Goal: Task Accomplishment & Management: Manage account settings

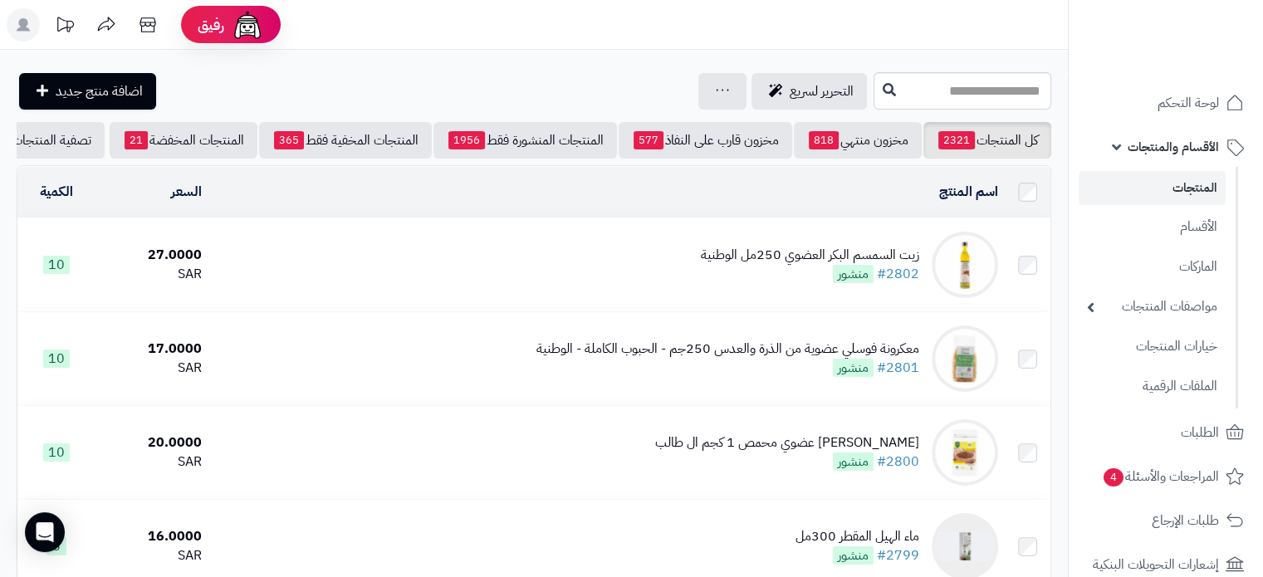
scroll to position [0, -61]
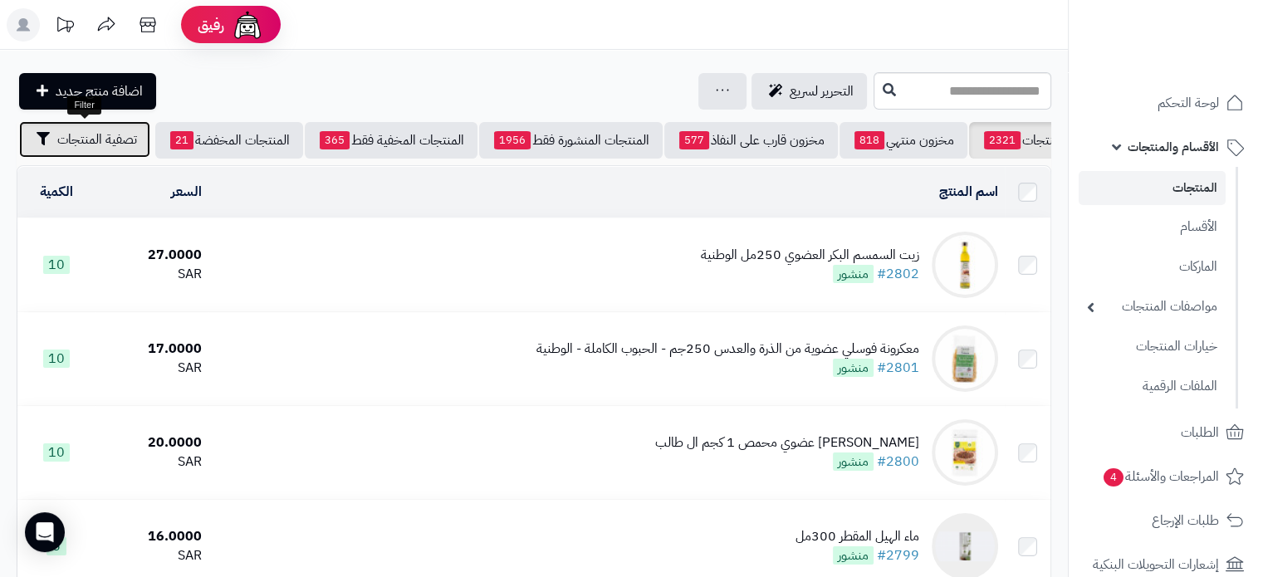
click at [118, 142] on span "تصفية المنتجات" at bounding box center [97, 140] width 80 height 20
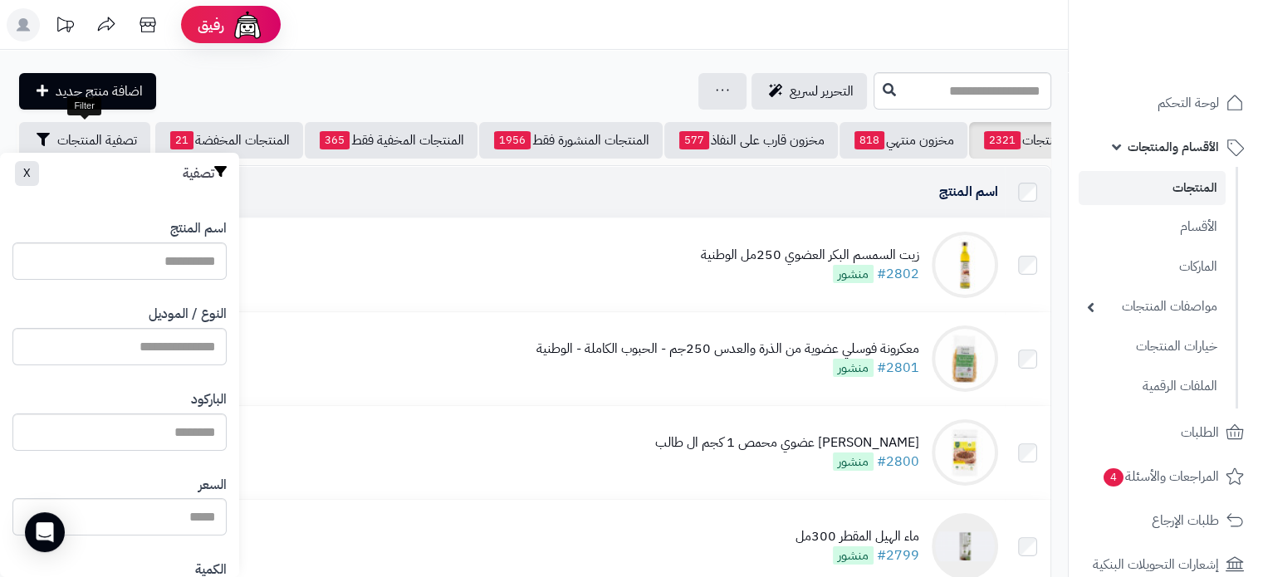
click at [1186, 184] on link "المنتجات" at bounding box center [1152, 188] width 147 height 34
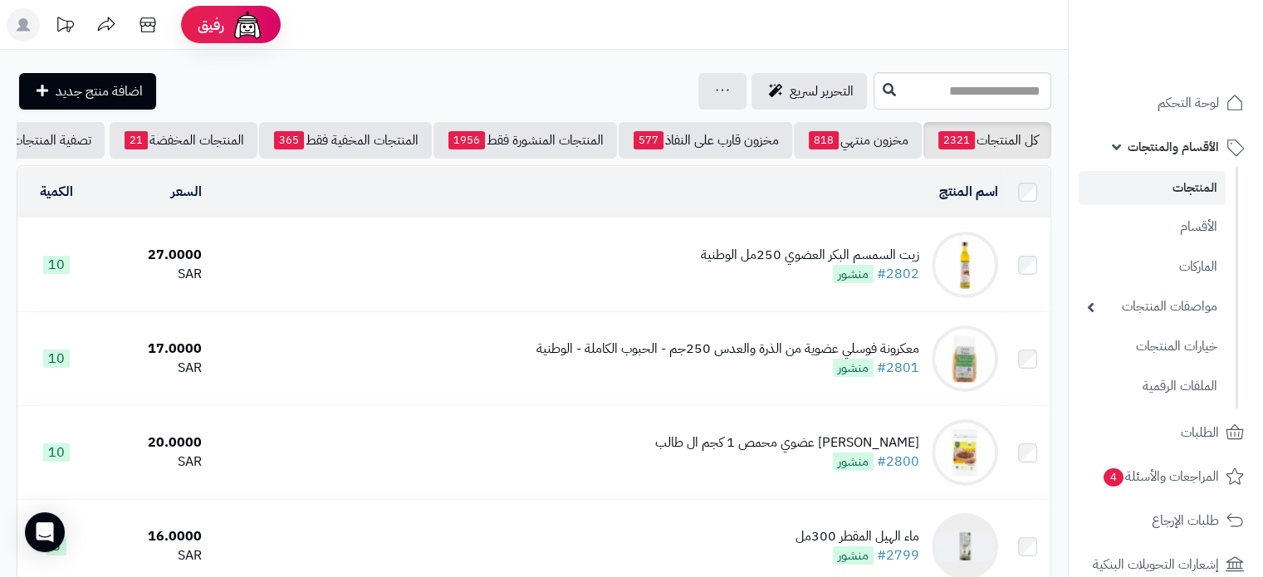
scroll to position [0, -61]
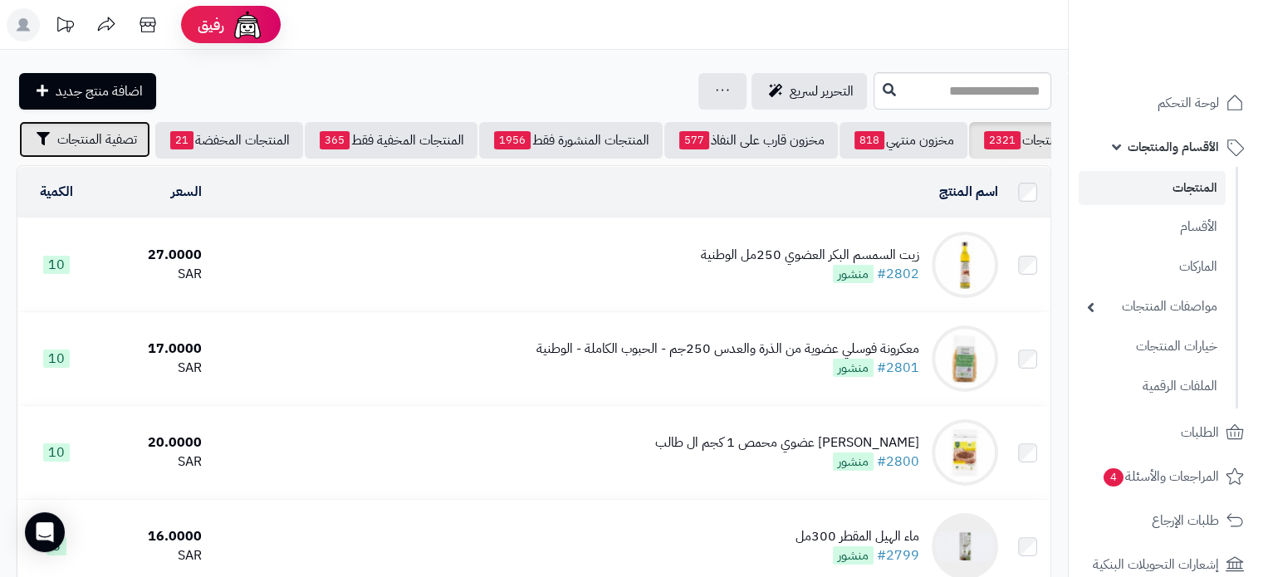
drag, startPoint x: 73, startPoint y: 139, endPoint x: 100, endPoint y: 179, distance: 47.9
click at [74, 141] on span "تصفية المنتجات" at bounding box center [97, 140] width 80 height 20
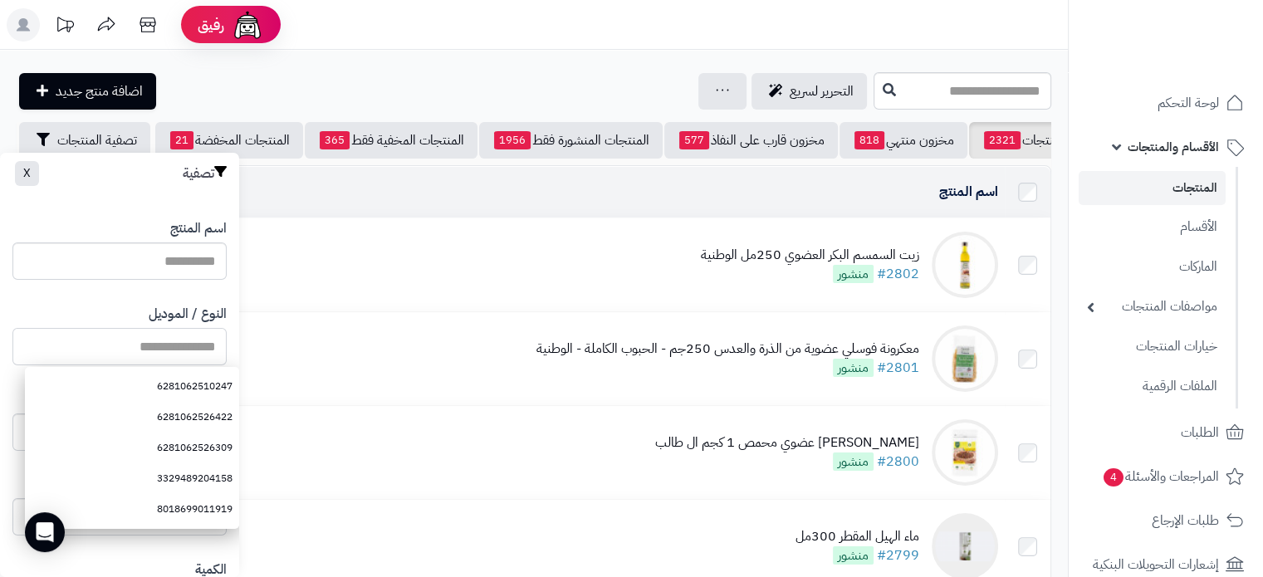
paste input "**********"
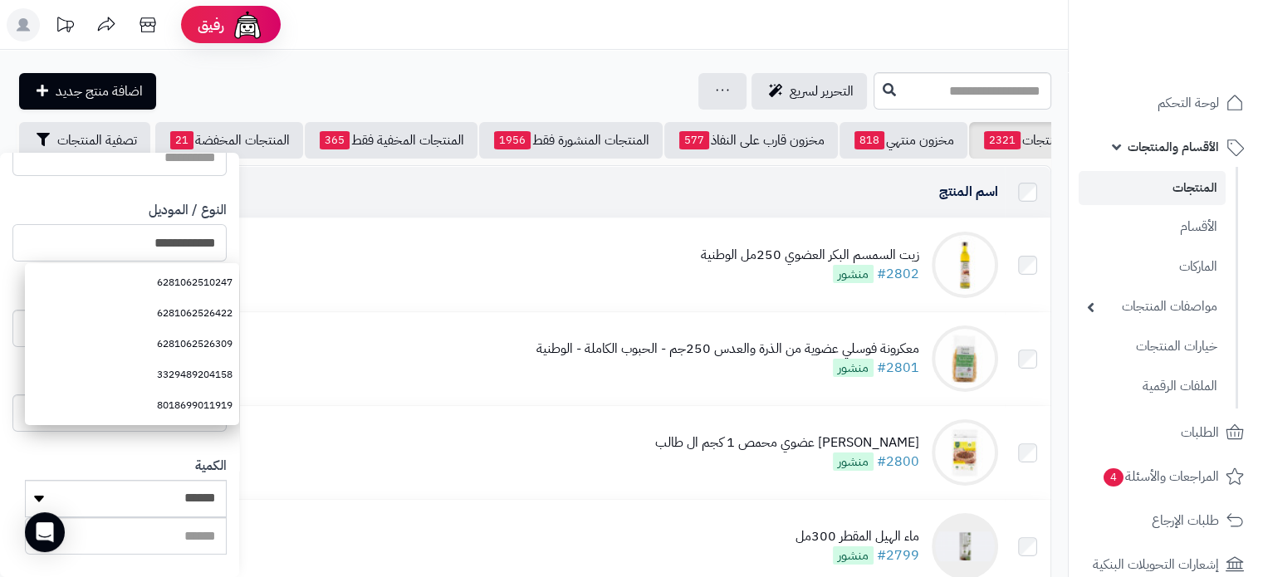
scroll to position [415, 0]
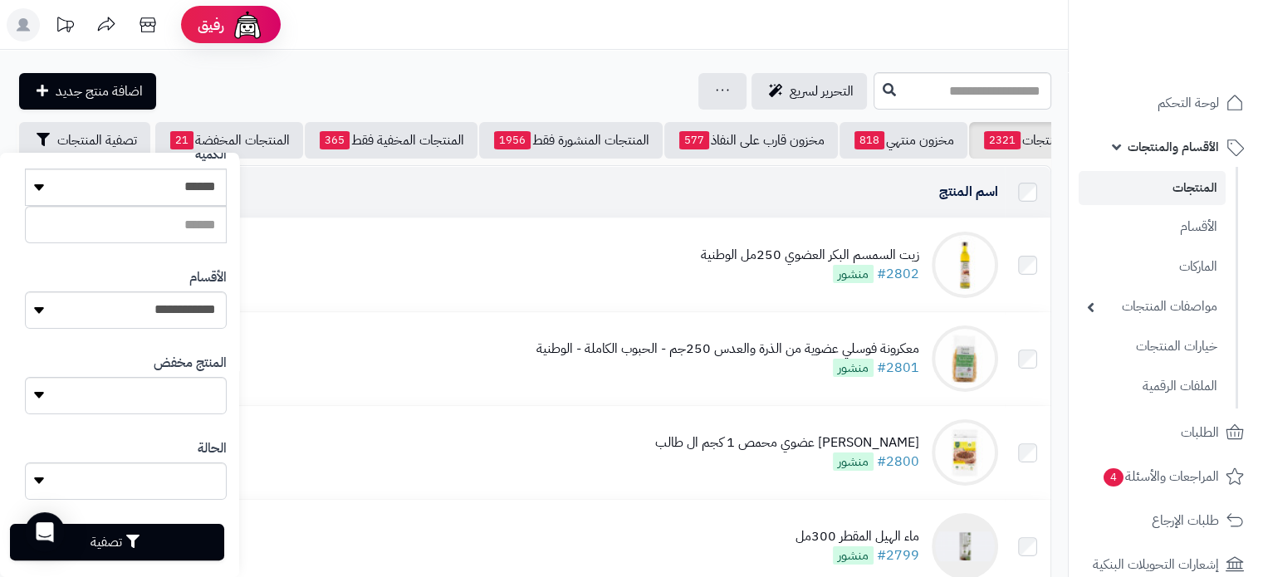
type input "**********"
click at [130, 543] on button "تصفية" at bounding box center [117, 542] width 214 height 37
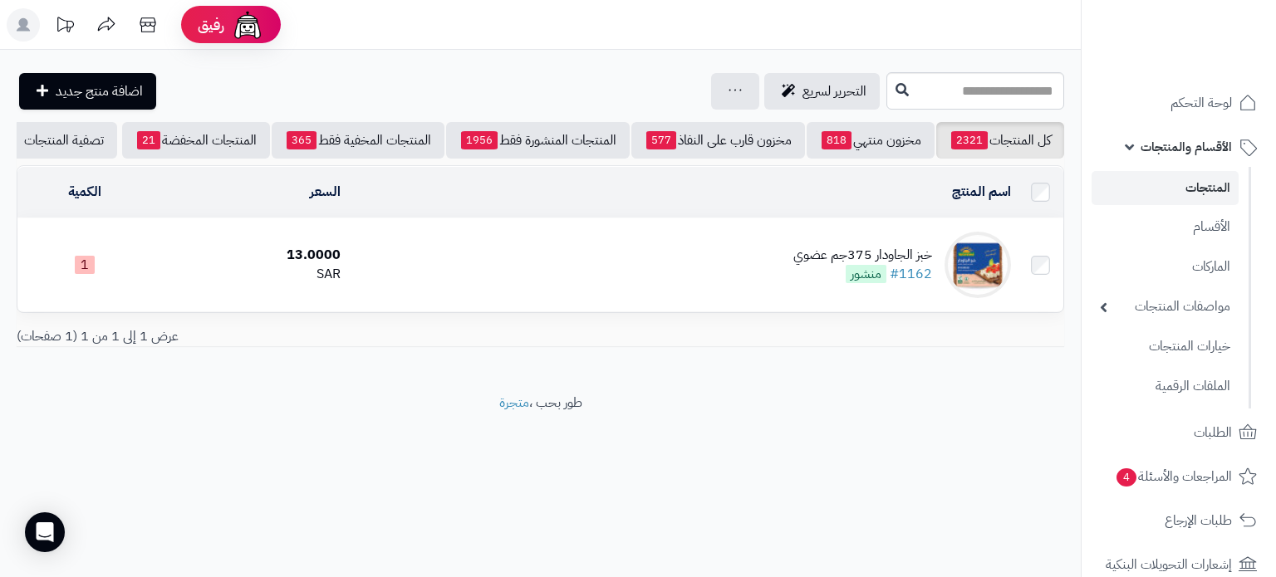
click at [873, 265] on div "خبز الجاودار 375جم عضوي" at bounding box center [862, 255] width 139 height 19
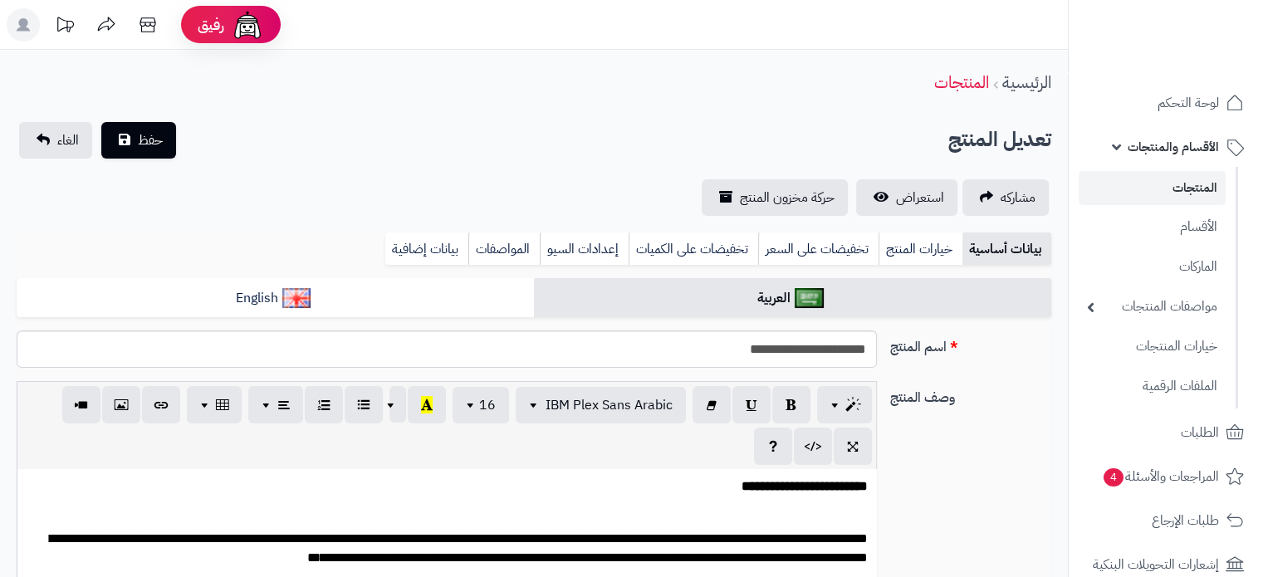
scroll to position [498, 0]
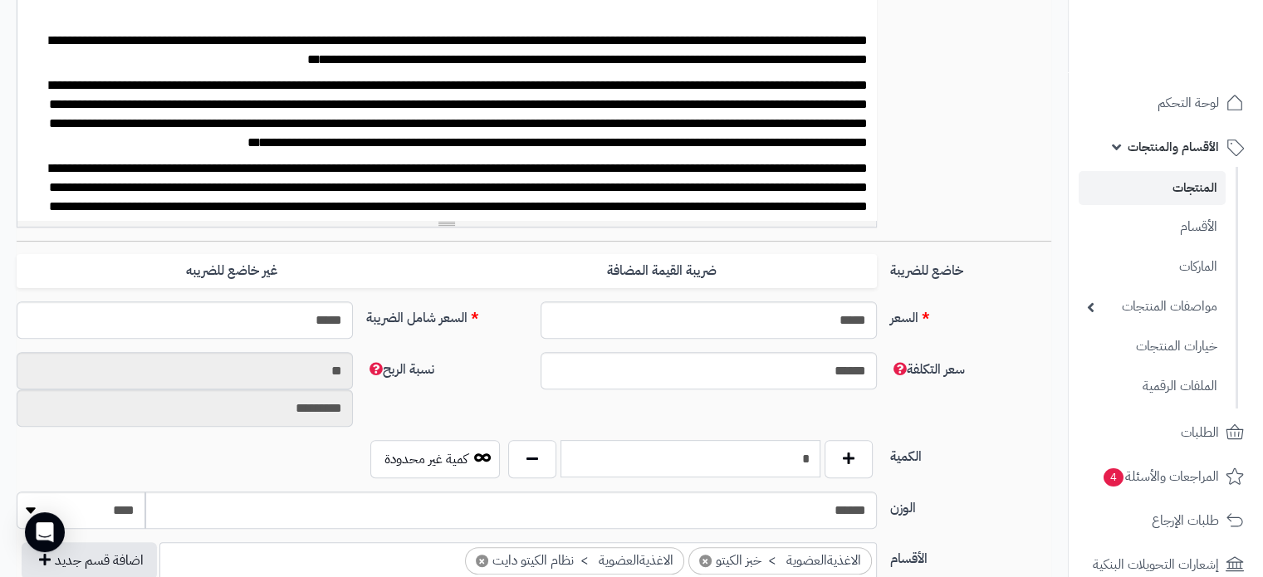
drag, startPoint x: 791, startPoint y: 456, endPoint x: 881, endPoint y: 441, distance: 91.7
click at [881, 441] on div "* كمية غير محدودة" at bounding box center [622, 459] width 524 height 38
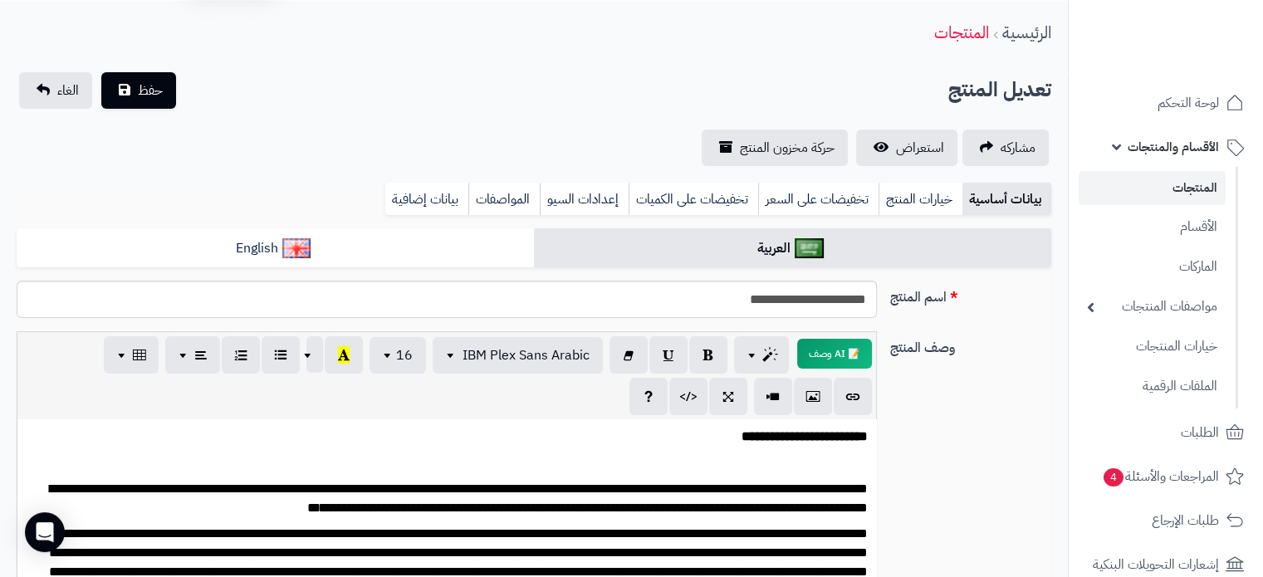
scroll to position [0, 0]
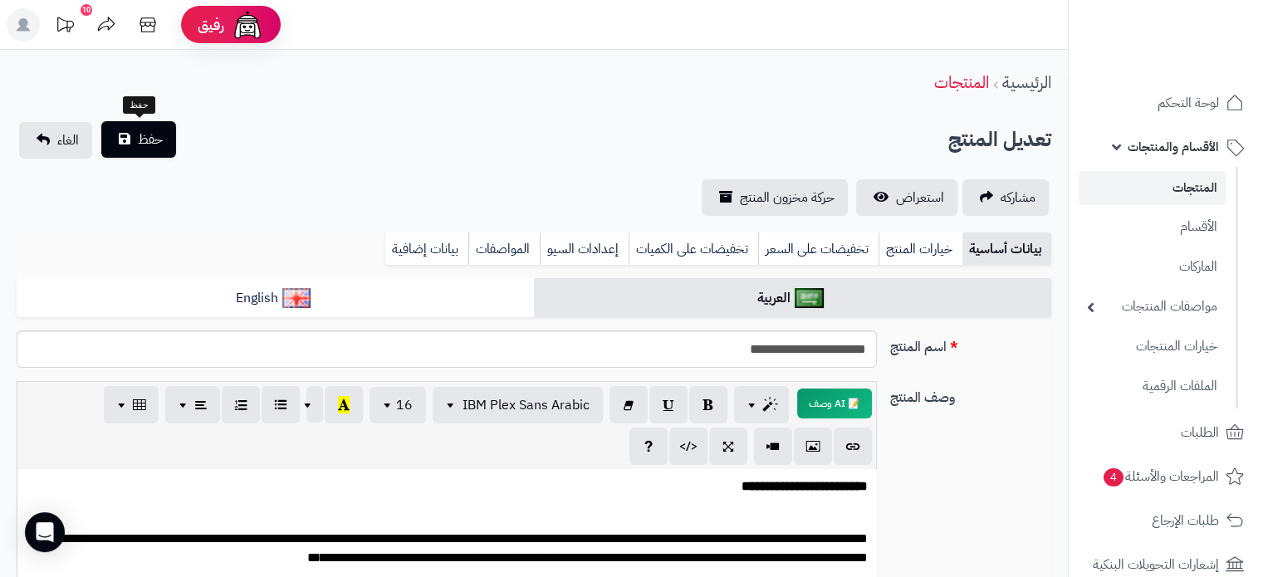
type input "**"
click at [154, 140] on span "حفظ" at bounding box center [150, 140] width 25 height 20
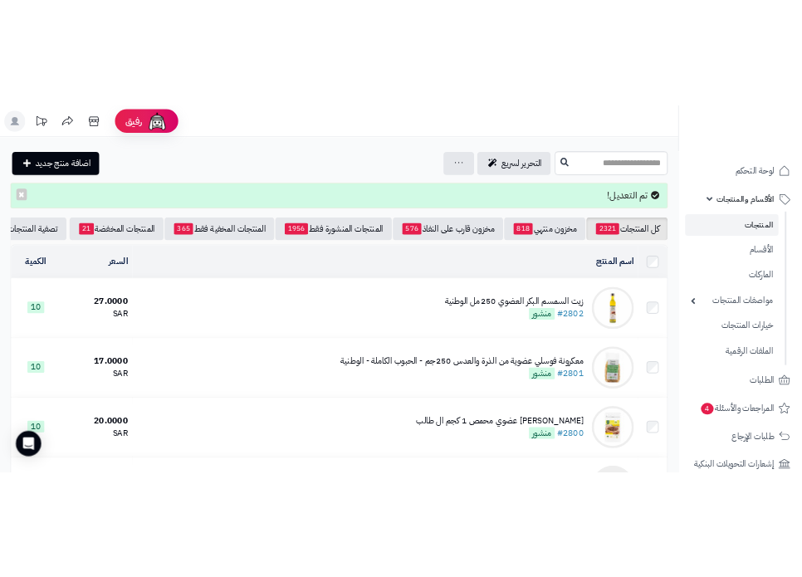
scroll to position [0, -61]
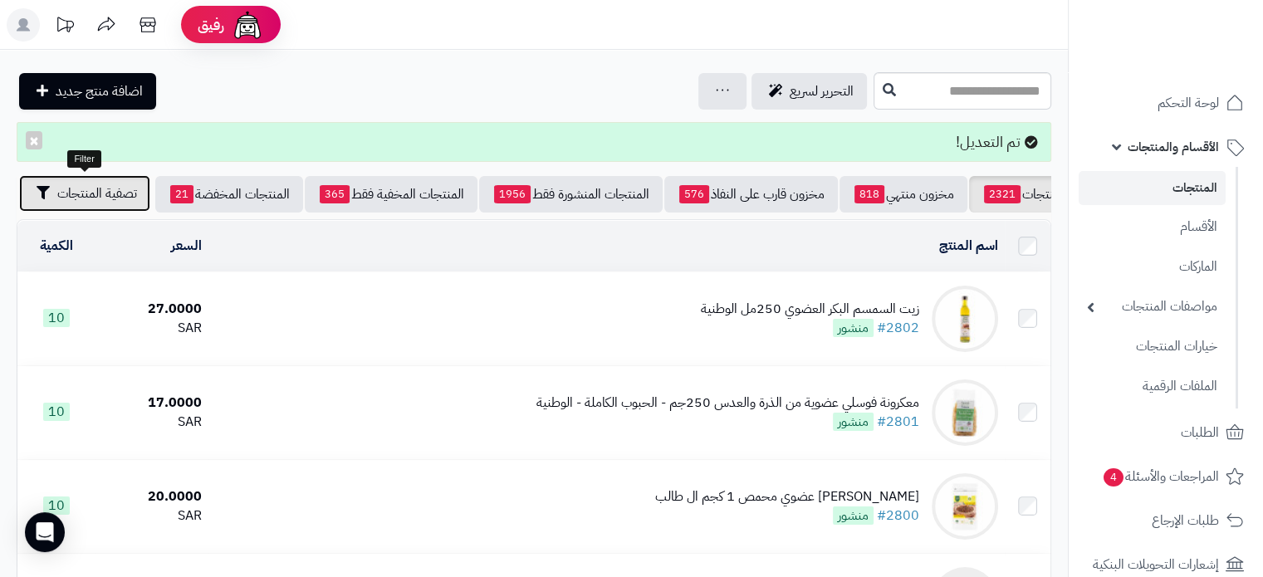
click at [97, 189] on span "تصفية المنتجات" at bounding box center [97, 194] width 80 height 20
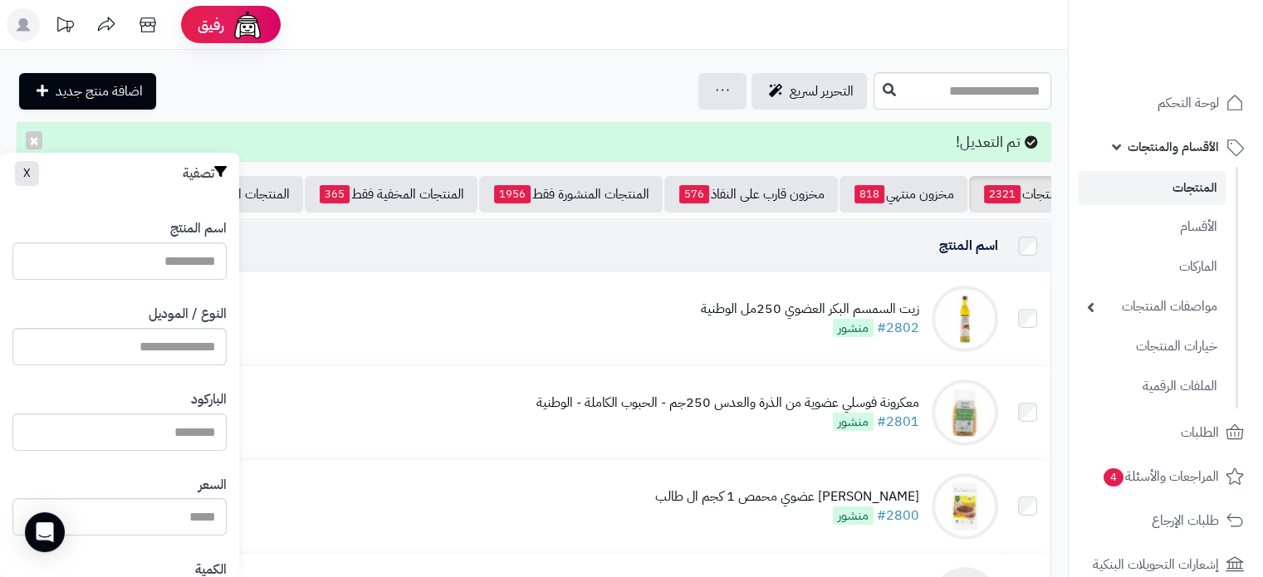
drag, startPoint x: 184, startPoint y: 371, endPoint x: 180, endPoint y: 360, distance: 11.3
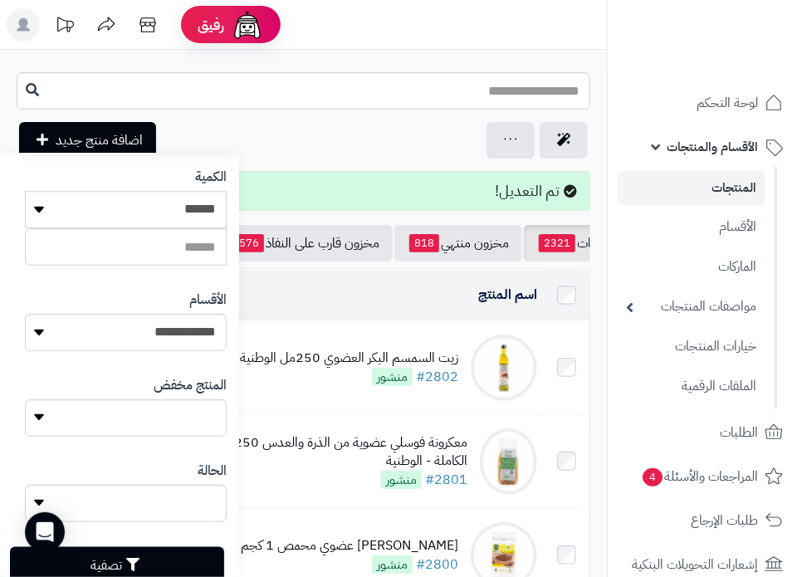
scroll to position [438, 0]
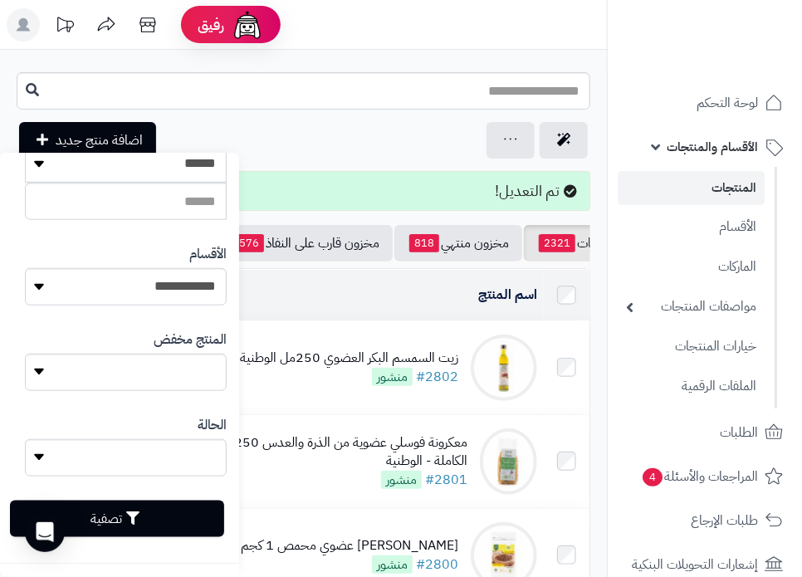
type input "**********"
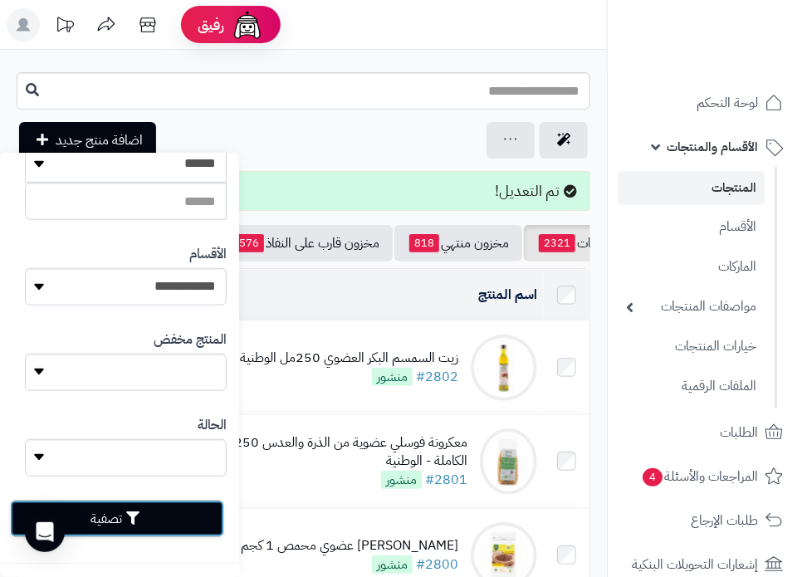
click at [170, 517] on button "تصفية" at bounding box center [117, 519] width 214 height 37
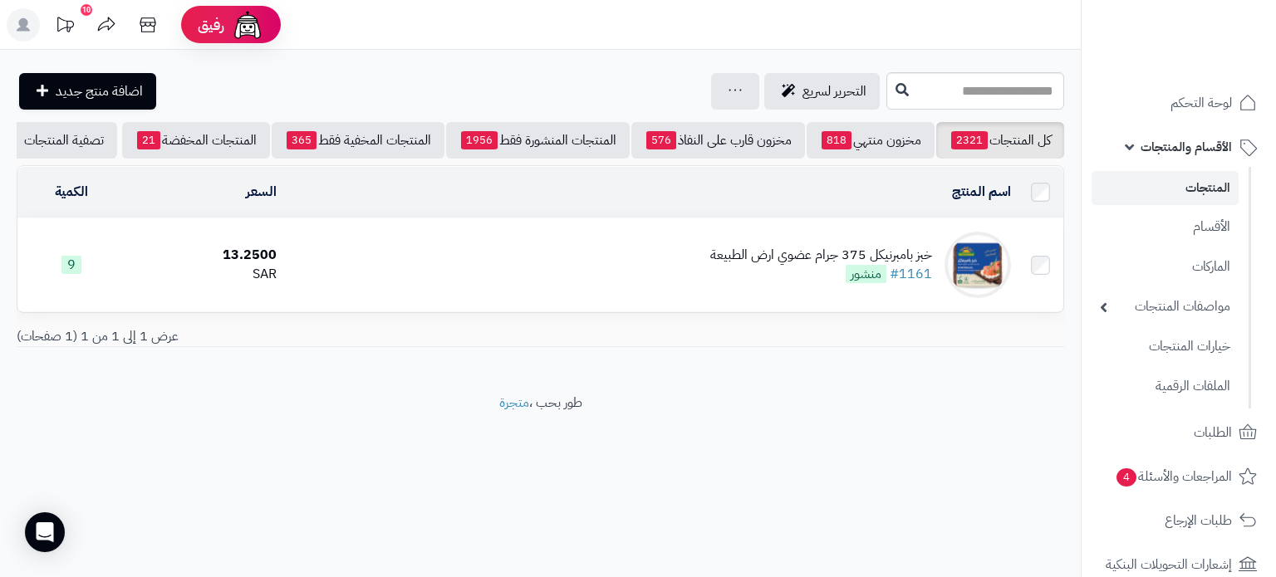
click at [781, 258] on div "خبز بامبرنيكل 375 جرام عضوي ارض الطبيعة" at bounding box center [821, 255] width 222 height 19
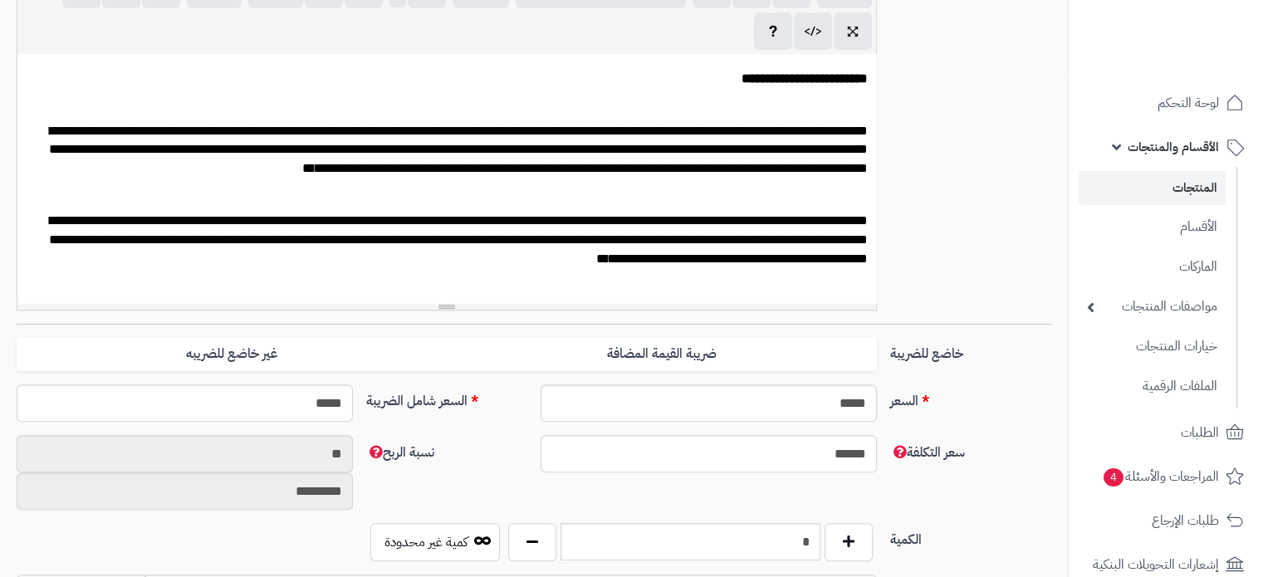
scroll to position [385, 0]
click at [796, 537] on input "*" at bounding box center [691, 541] width 260 height 37
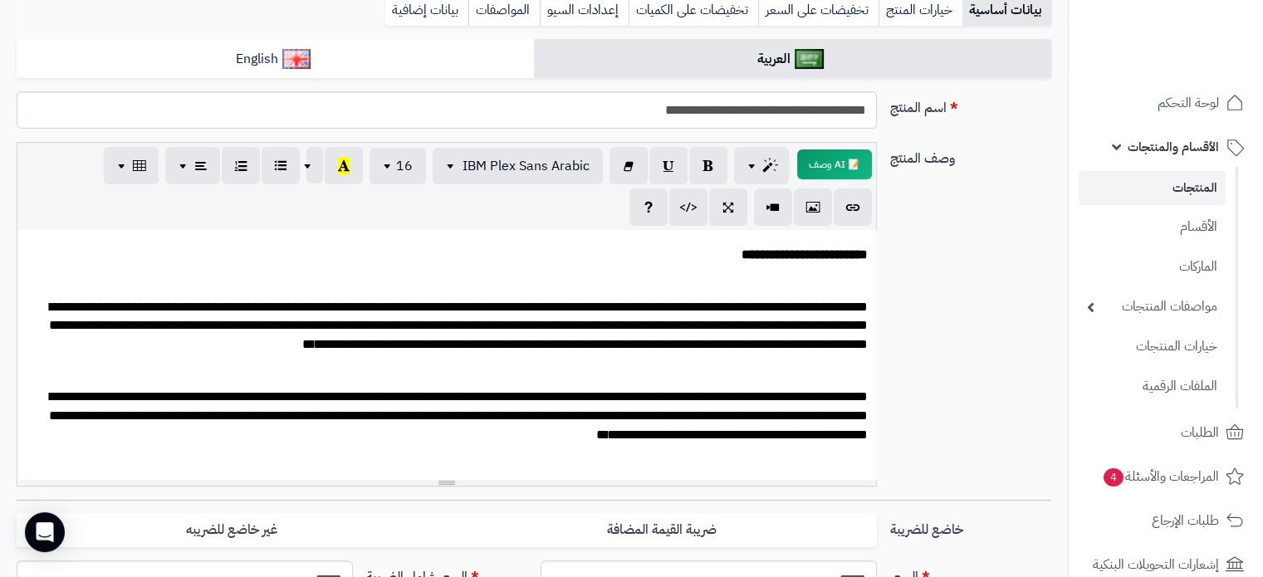
scroll to position [0, 0]
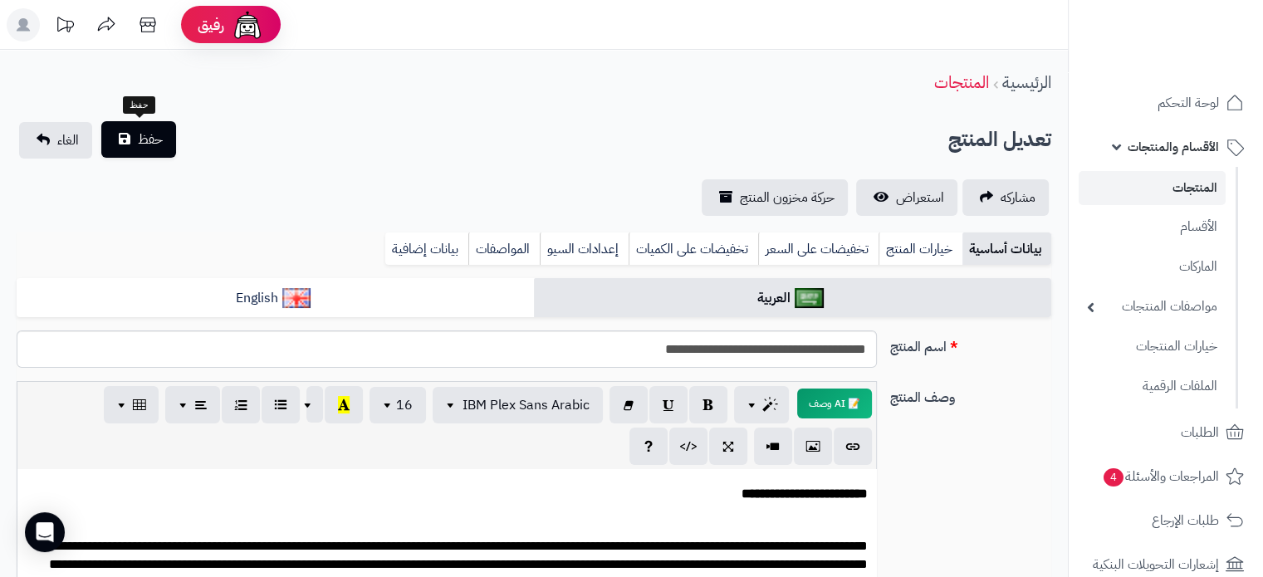
type input "**"
click at [156, 127] on button "حفظ" at bounding box center [138, 139] width 75 height 37
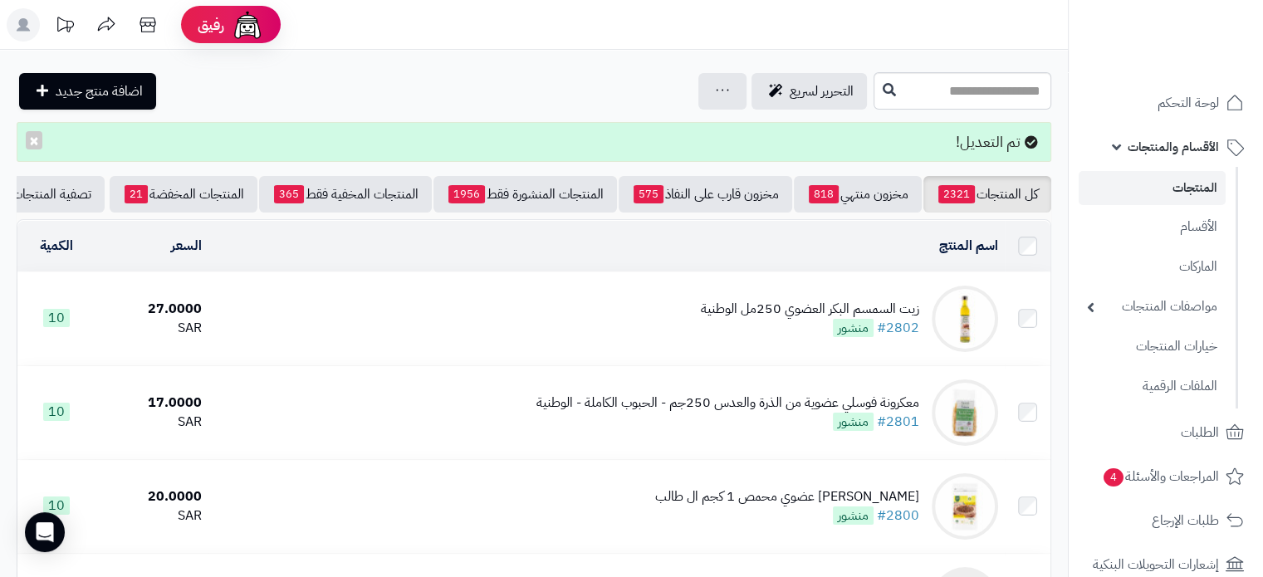
scroll to position [0, -61]
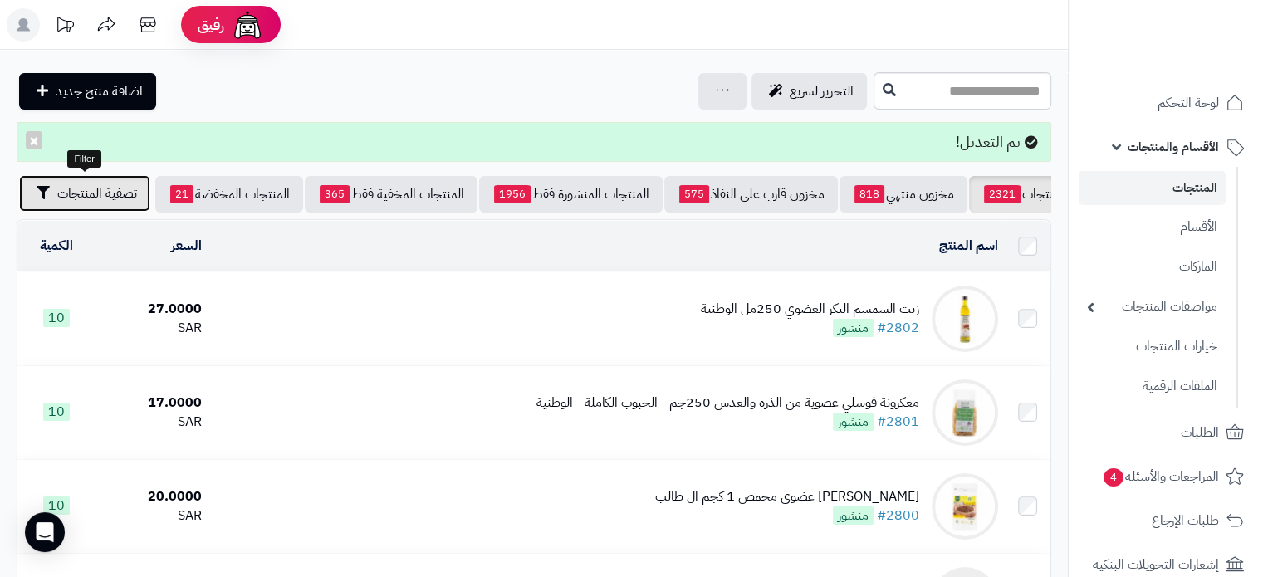
click at [120, 196] on span "تصفية المنتجات" at bounding box center [97, 194] width 80 height 20
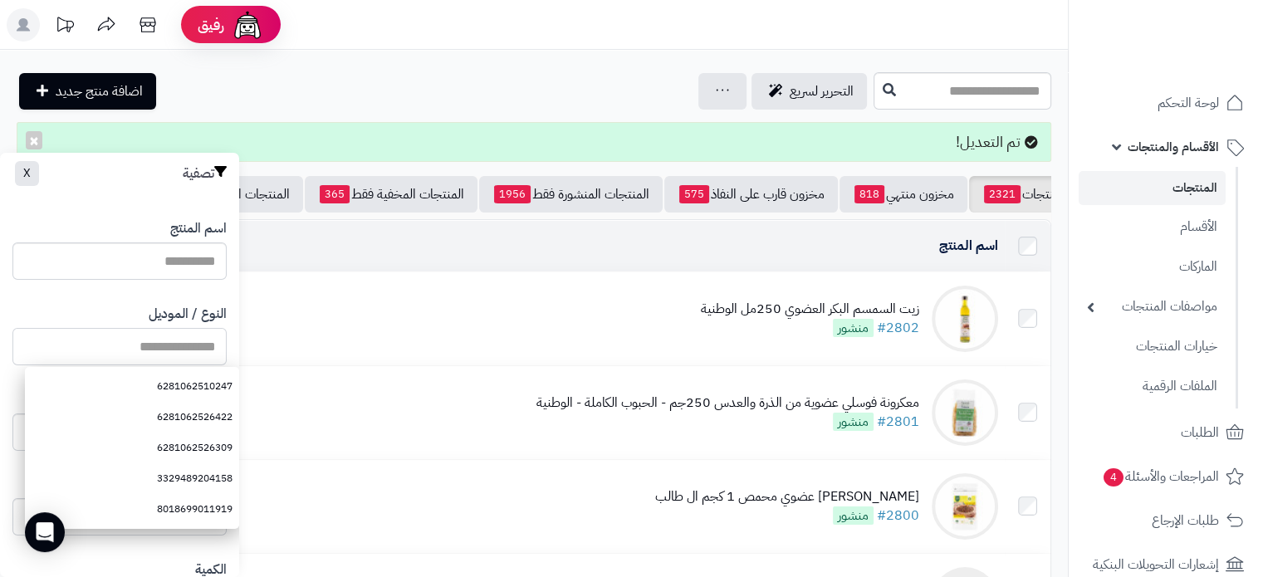
paste input "**********"
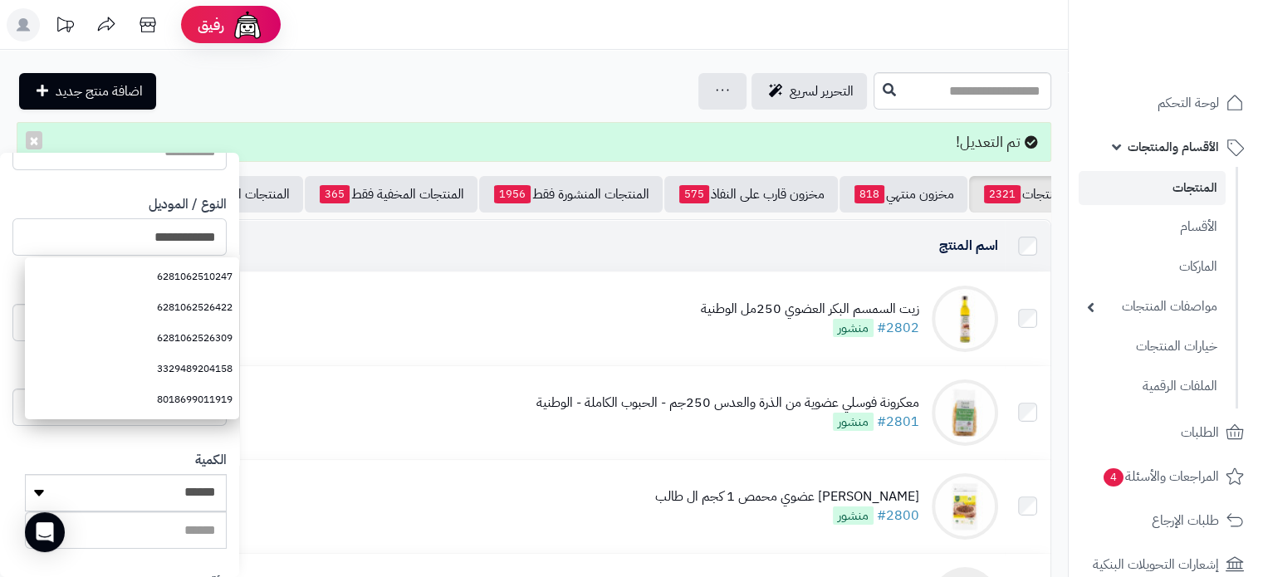
scroll to position [415, 0]
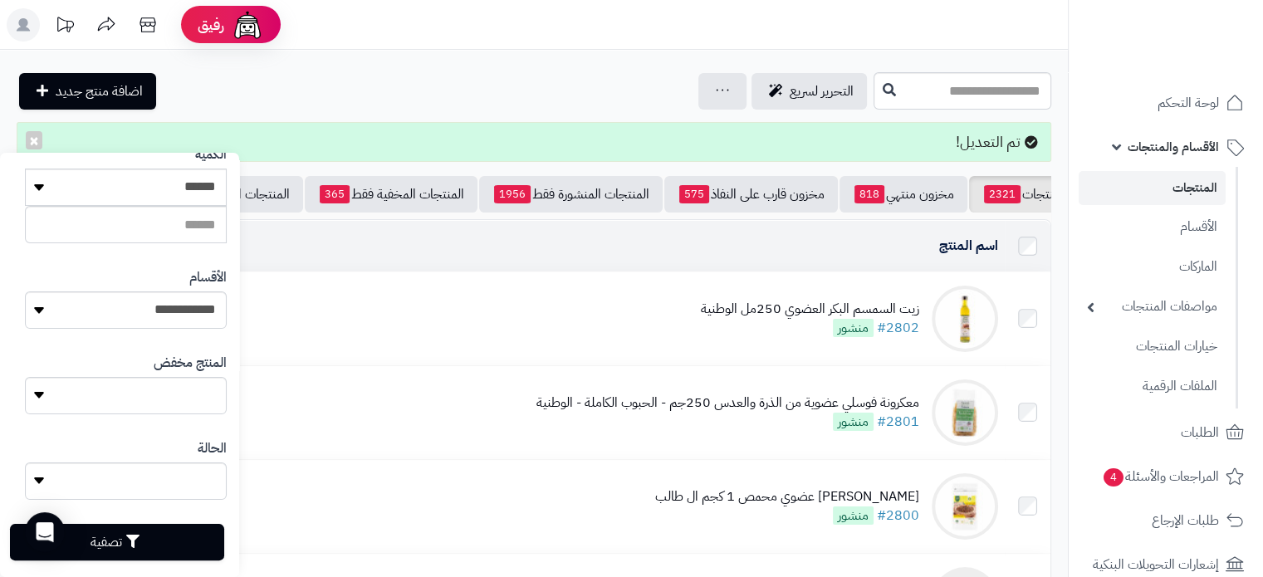
type input "**********"
click at [169, 551] on button "تصفية" at bounding box center [117, 542] width 214 height 37
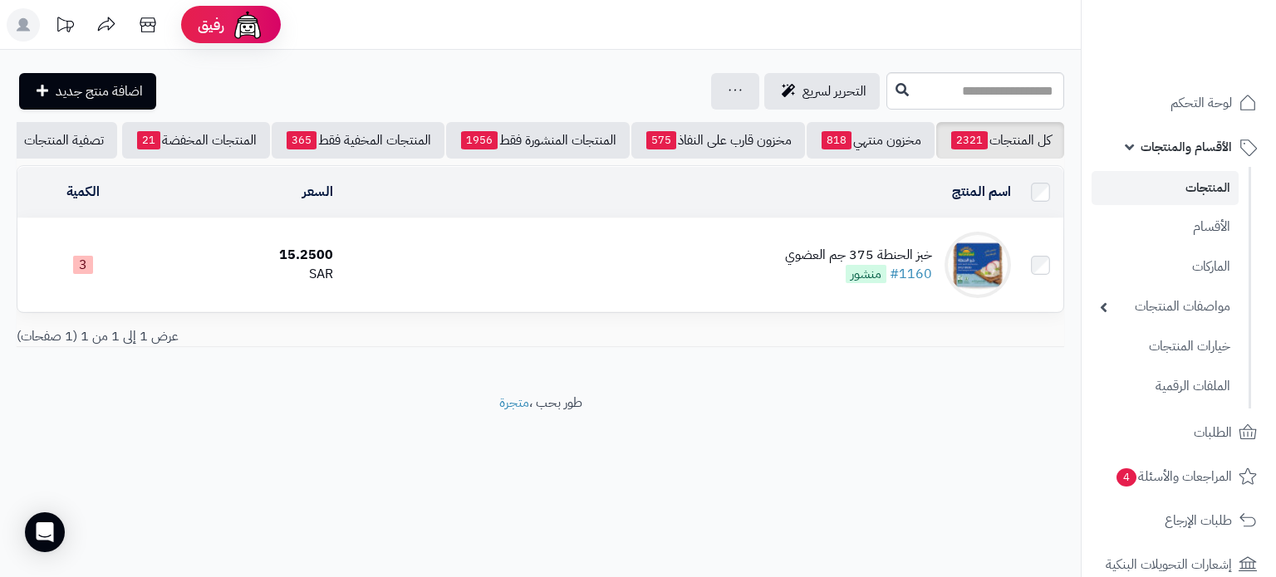
click at [814, 265] on div "خبز الحنطة 375 جم العضوي" at bounding box center [858, 255] width 147 height 19
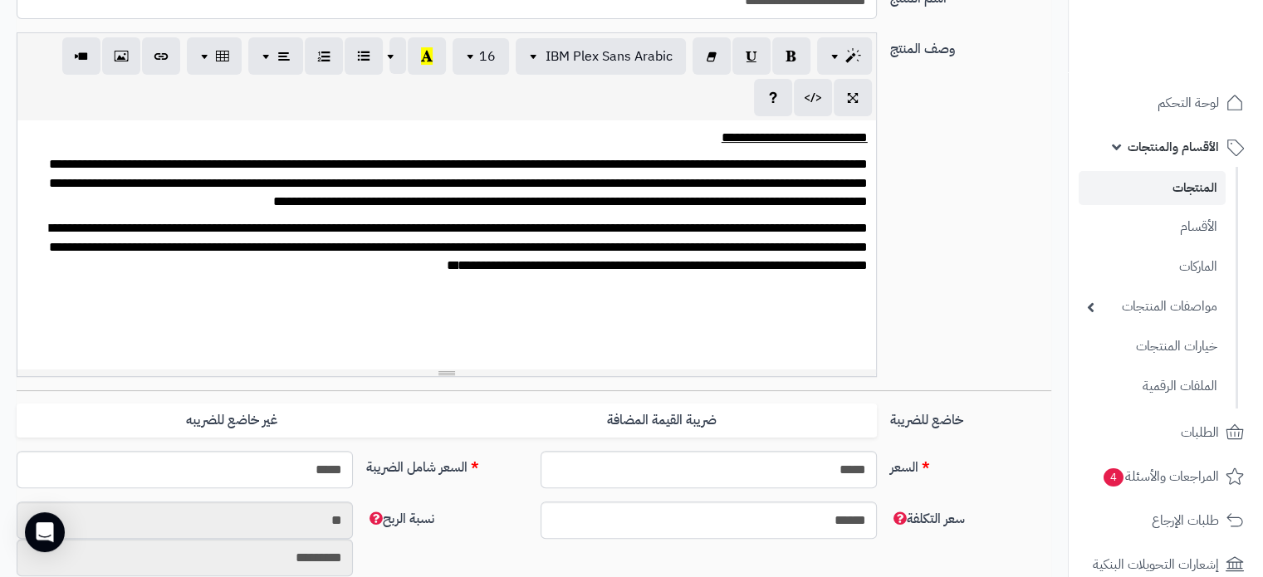
scroll to position [747, 0]
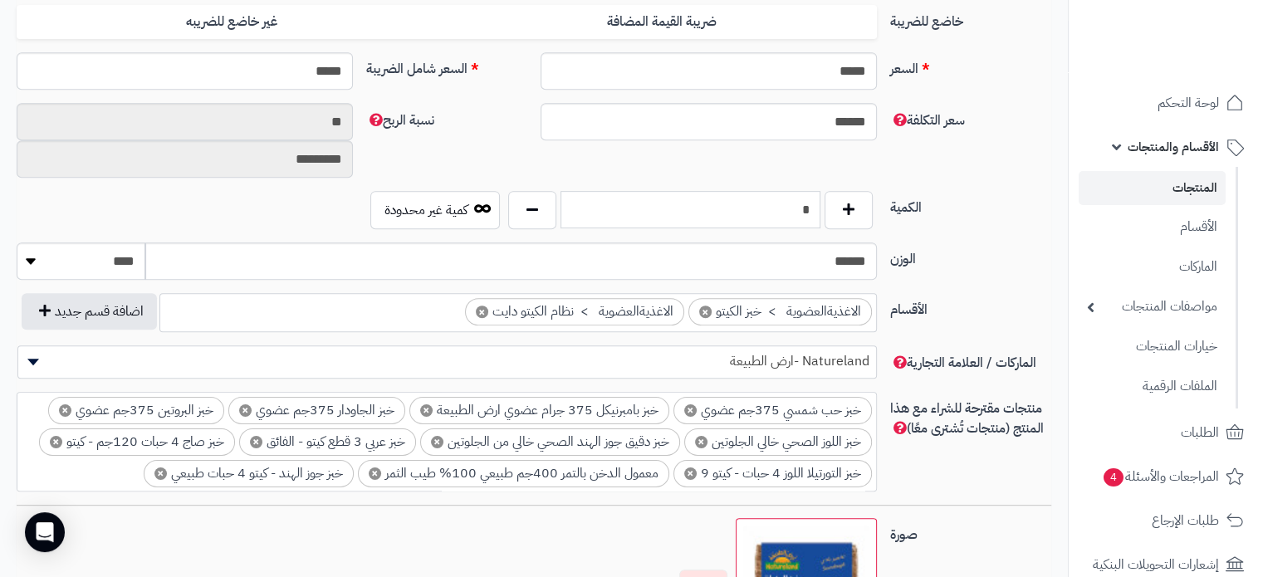
click at [802, 204] on input "*" at bounding box center [691, 209] width 260 height 37
click at [801, 204] on input "*" at bounding box center [691, 209] width 260 height 37
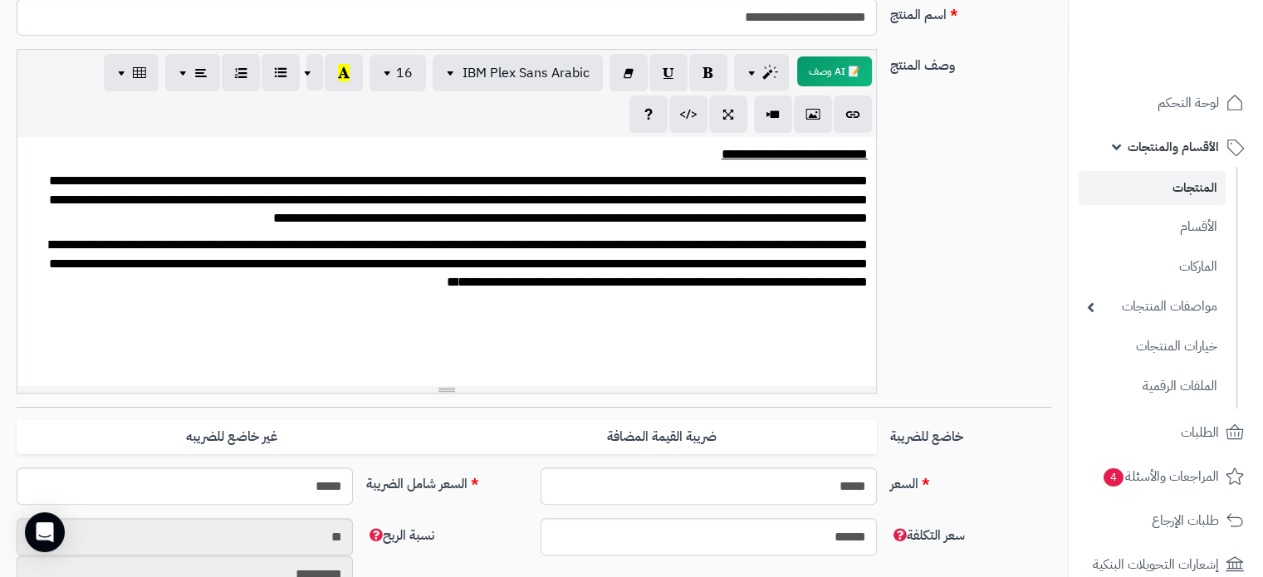
scroll to position [83, 0]
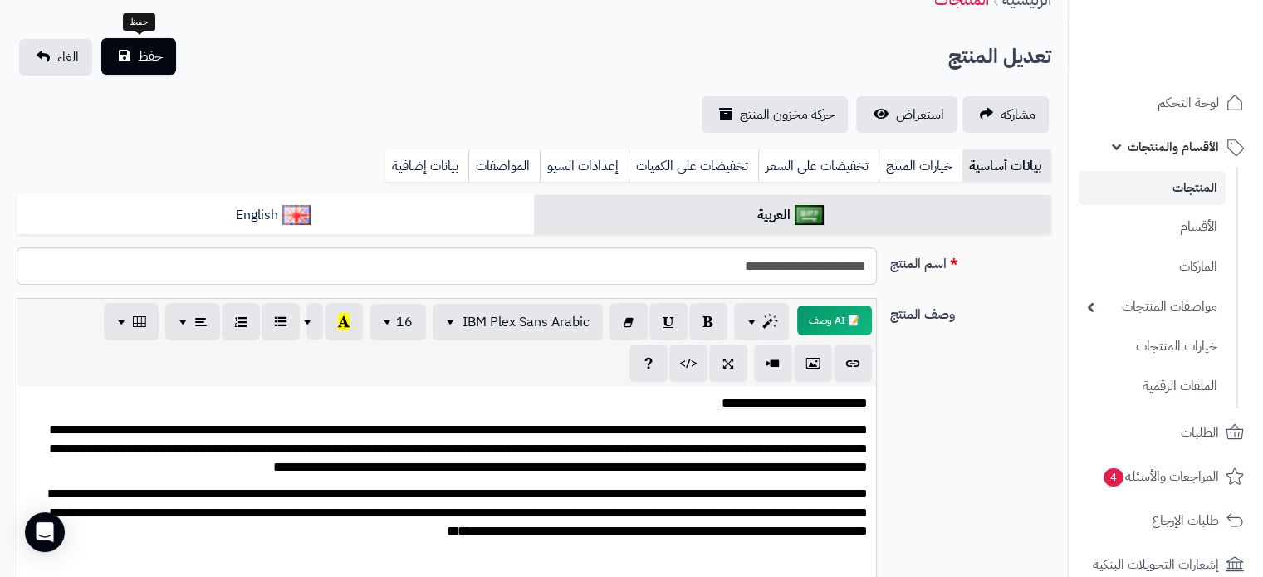
type input "**"
click at [144, 61] on span "حفظ" at bounding box center [150, 57] width 25 height 20
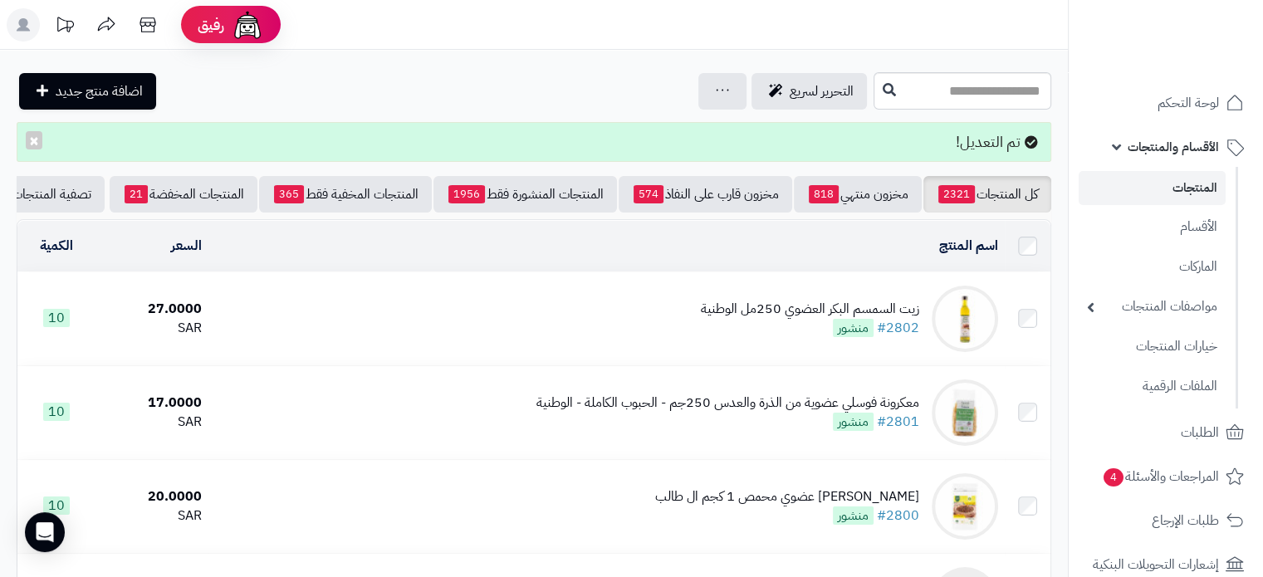
scroll to position [0, -61]
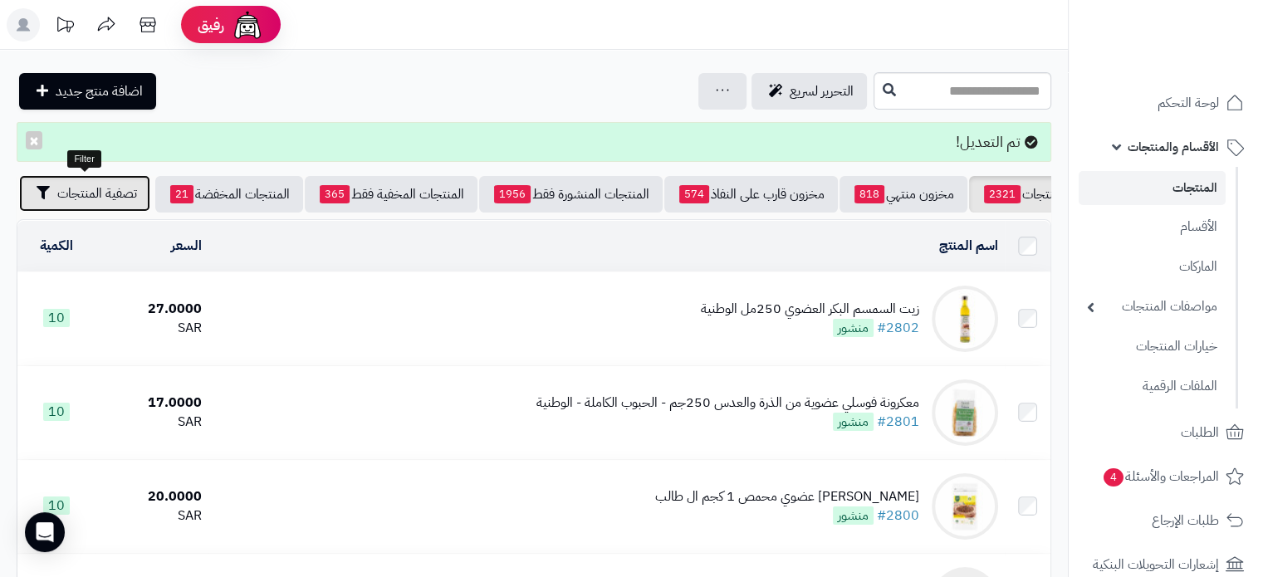
click at [98, 205] on button "تصفية المنتجات" at bounding box center [84, 193] width 131 height 37
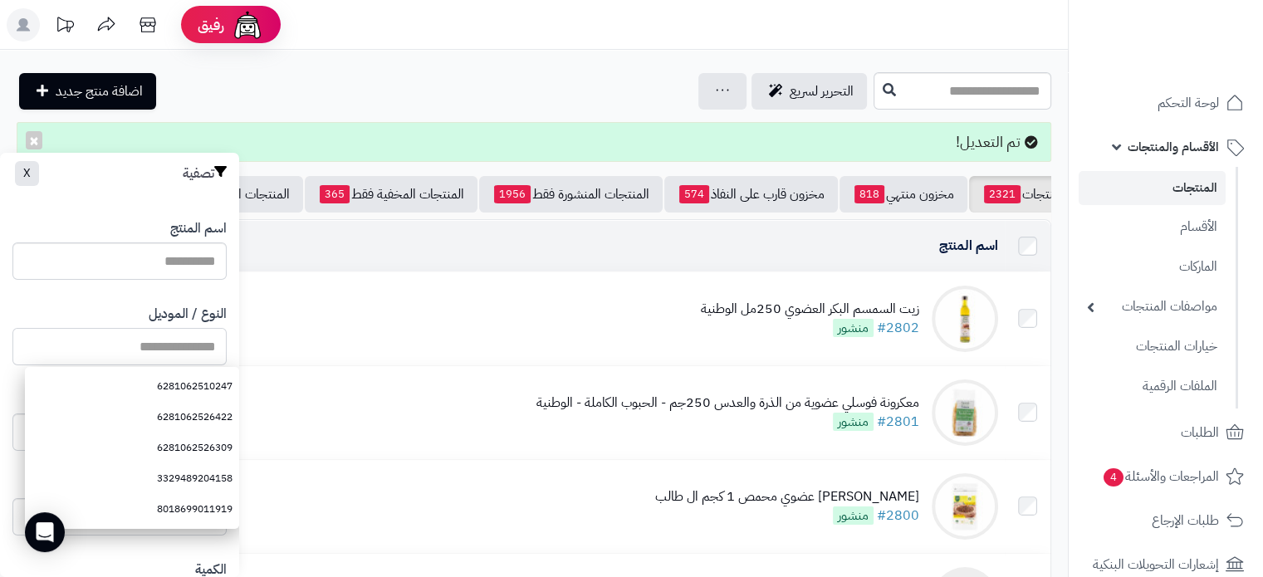
paste input "**********"
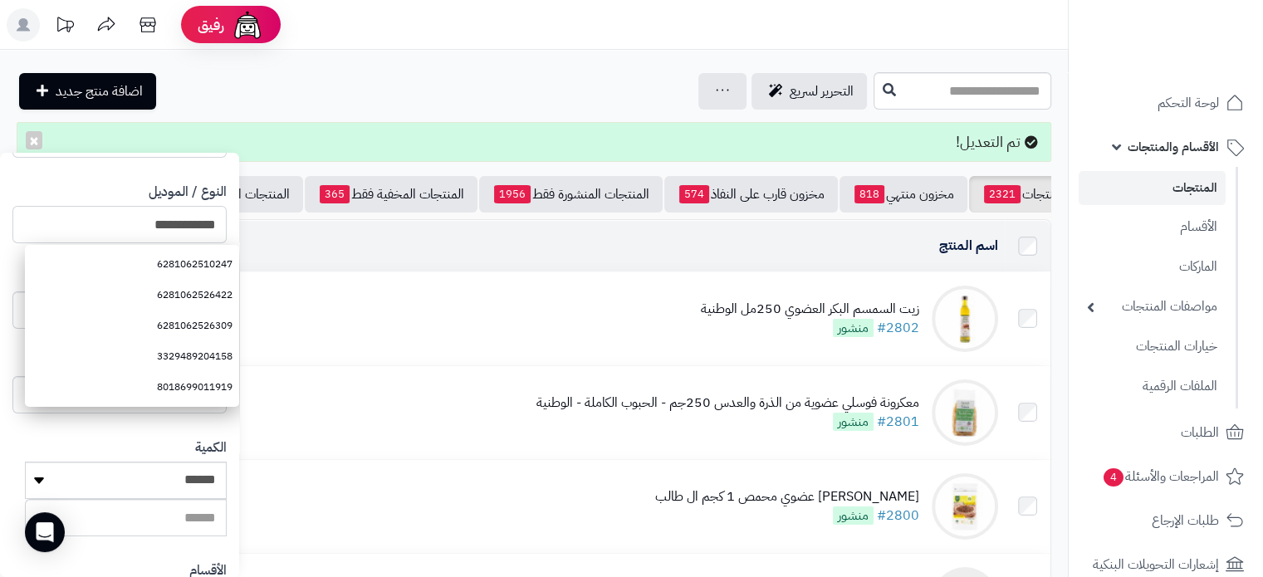
scroll to position [415, 0]
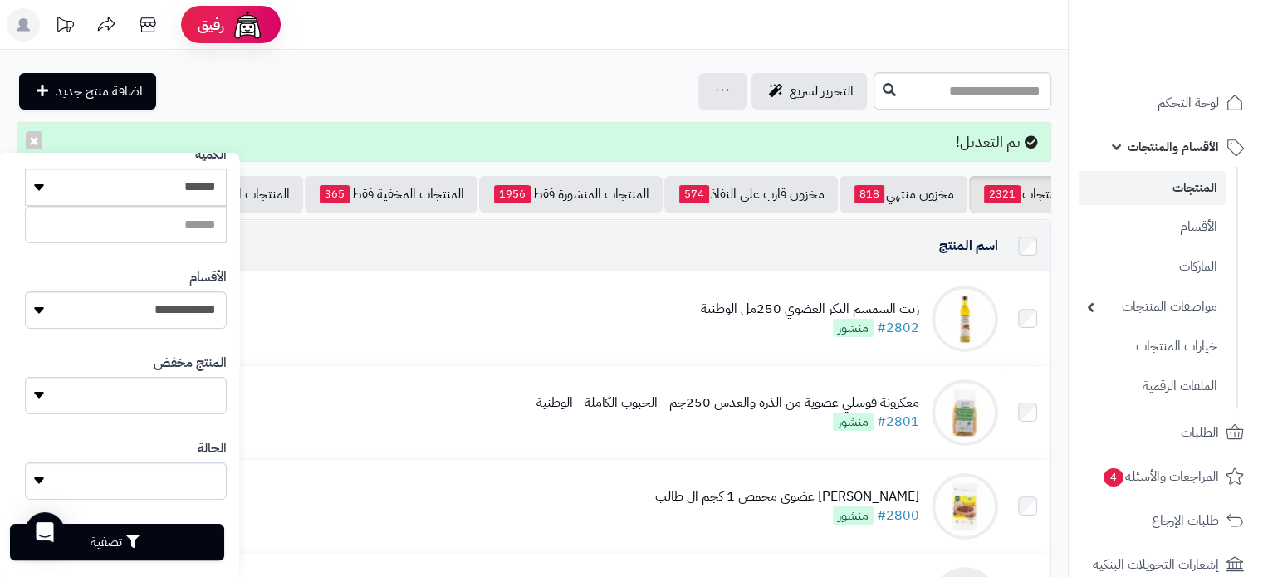
type input "**********"
click at [155, 542] on button "تصفية" at bounding box center [117, 542] width 214 height 37
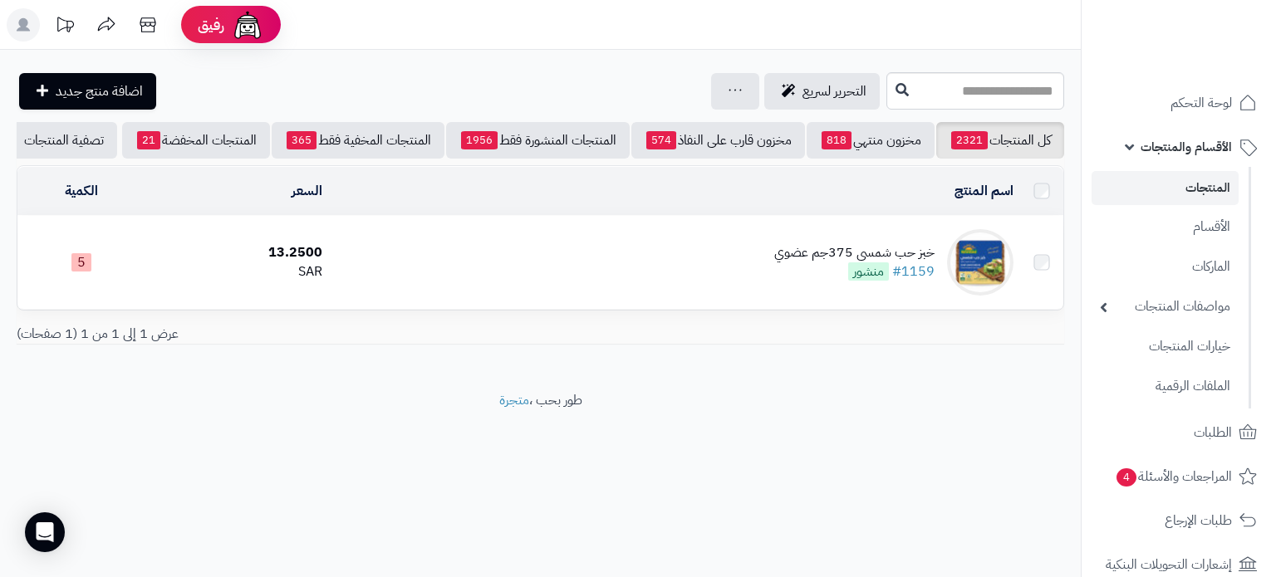
click at [828, 262] on div "خبز حب شمسي 375جم عضوي" at bounding box center [854, 252] width 160 height 19
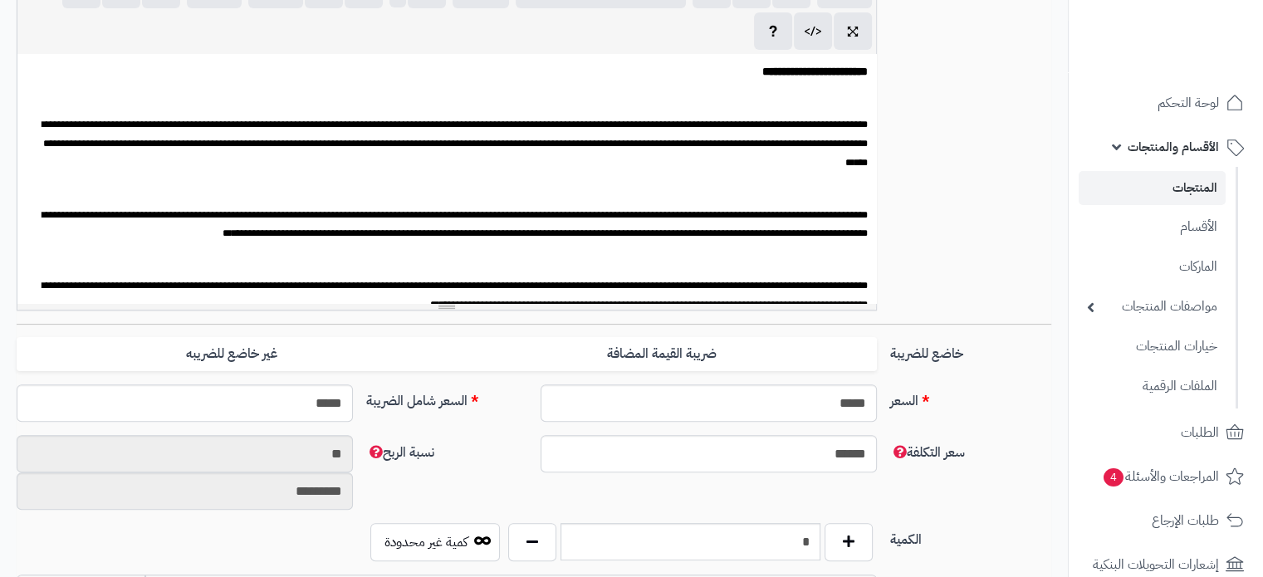
scroll to position [747, 0]
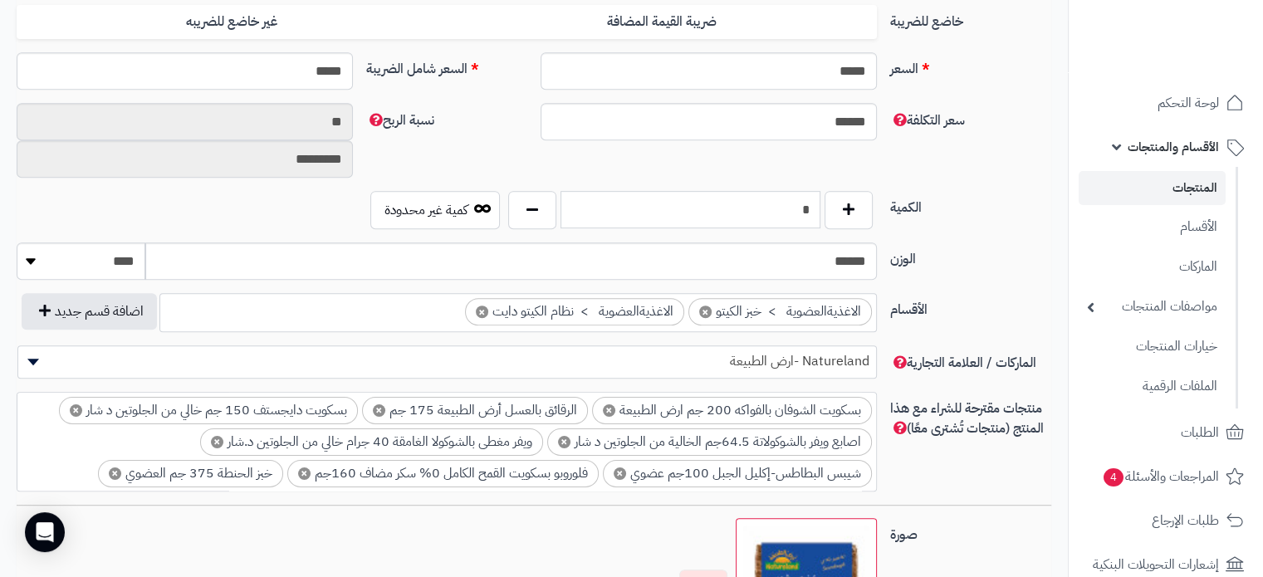
drag, startPoint x: 804, startPoint y: 212, endPoint x: 885, endPoint y: 208, distance: 81.4
click at [885, 208] on div "الكمية * كمية غير محدودة" at bounding box center [534, 216] width 1048 height 51
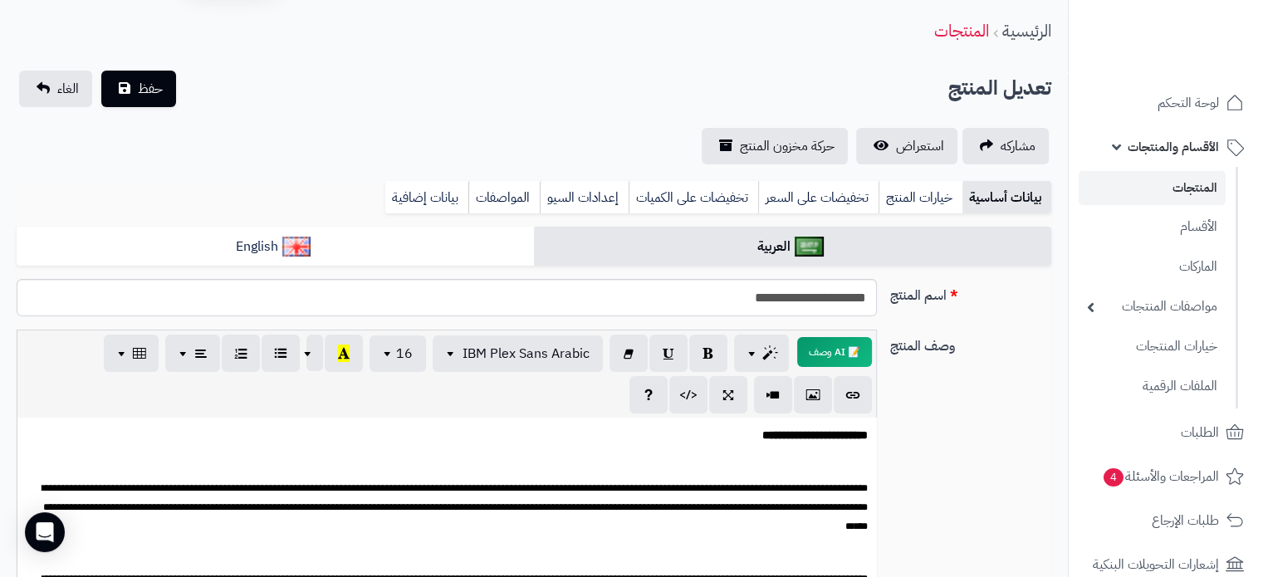
scroll to position [0, 0]
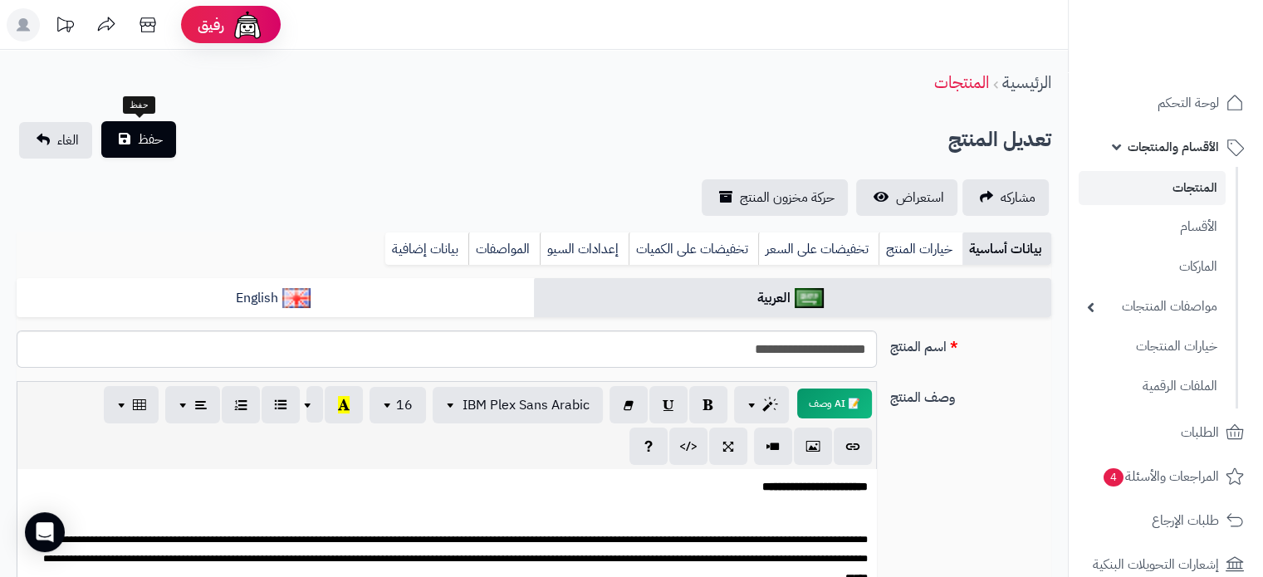
type input "**"
click at [146, 142] on span "حفظ" at bounding box center [150, 140] width 25 height 20
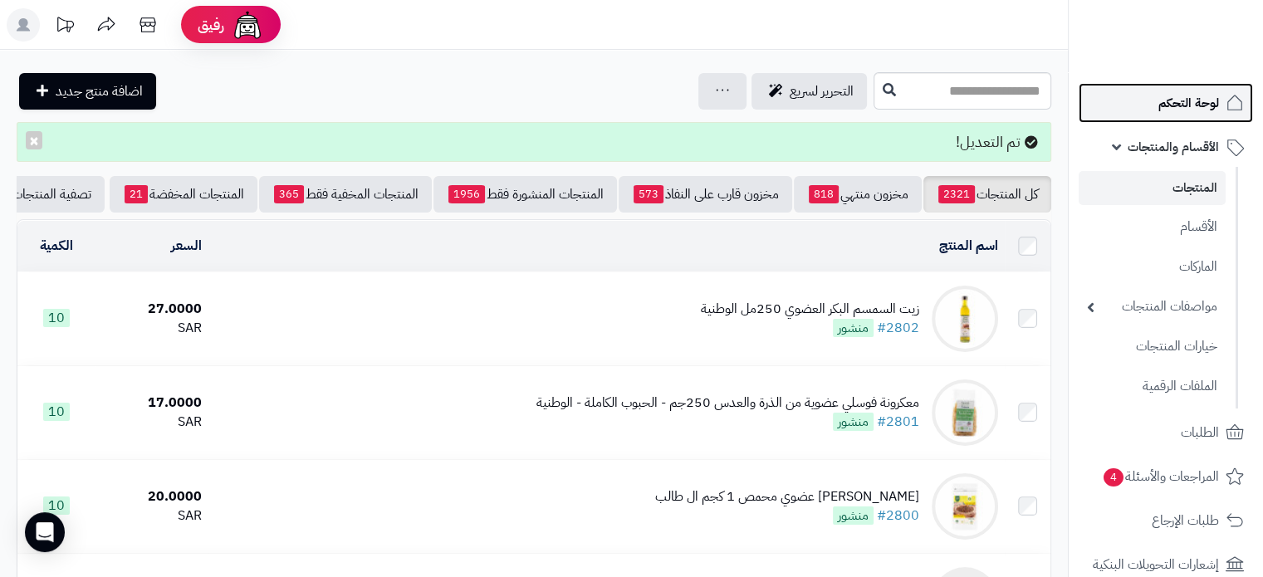
click at [1185, 101] on span "لوحة التحكم" at bounding box center [1188, 102] width 61 height 23
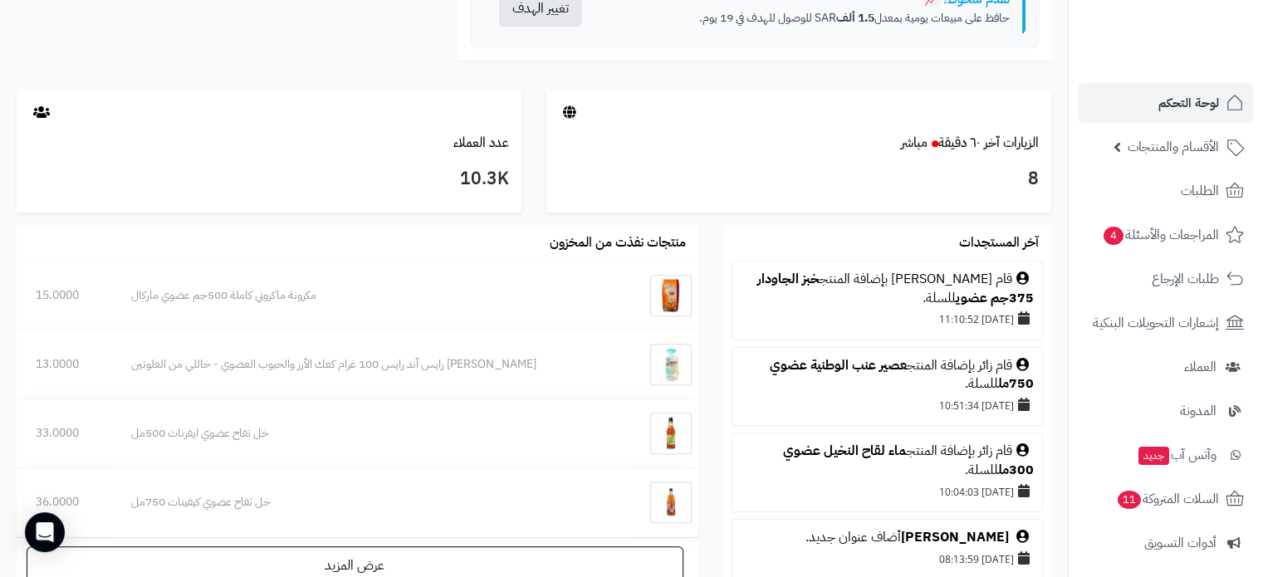
scroll to position [830, 0]
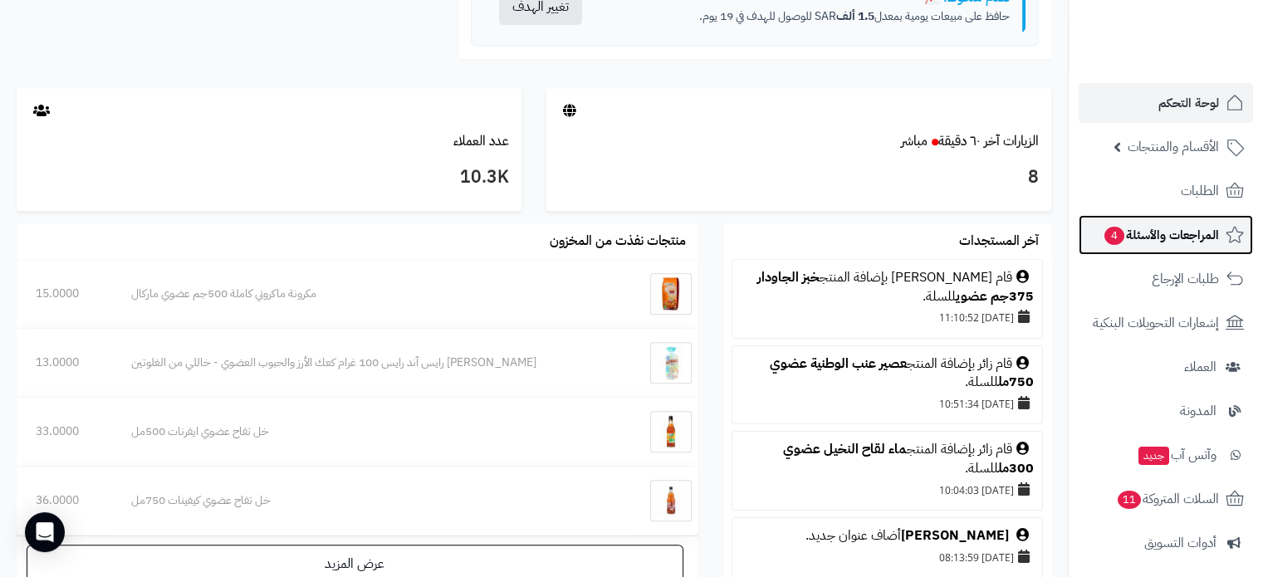
click at [1179, 235] on span "المراجعات والأسئلة 4" at bounding box center [1161, 234] width 116 height 23
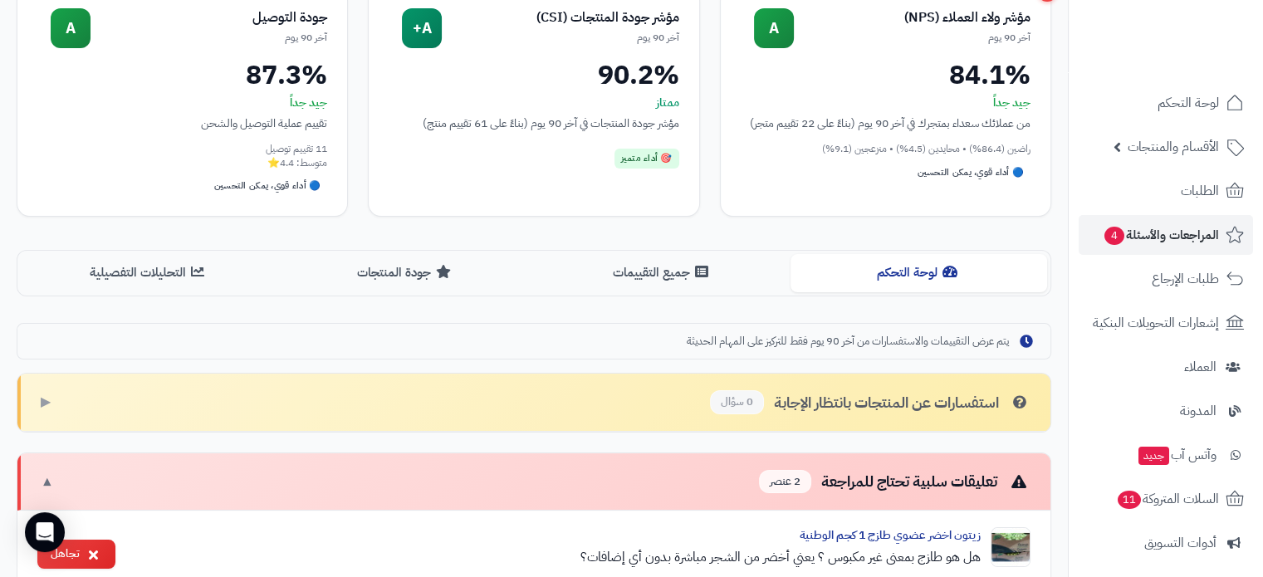
scroll to position [415, 0]
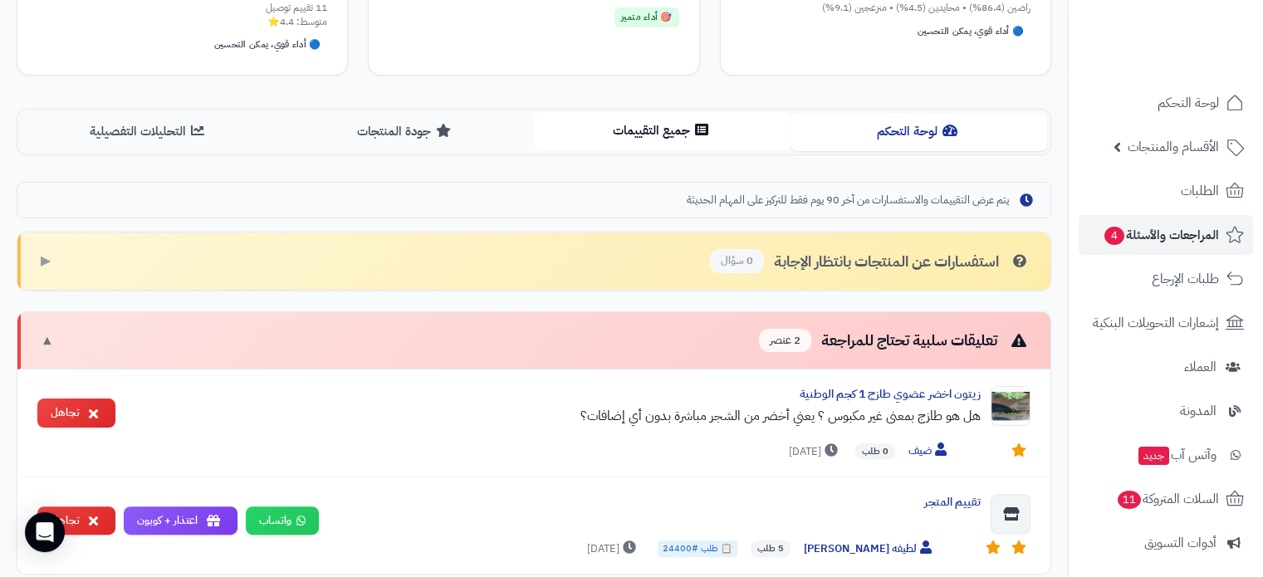
click at [661, 129] on button "جميع التقييمات" at bounding box center [662, 130] width 257 height 37
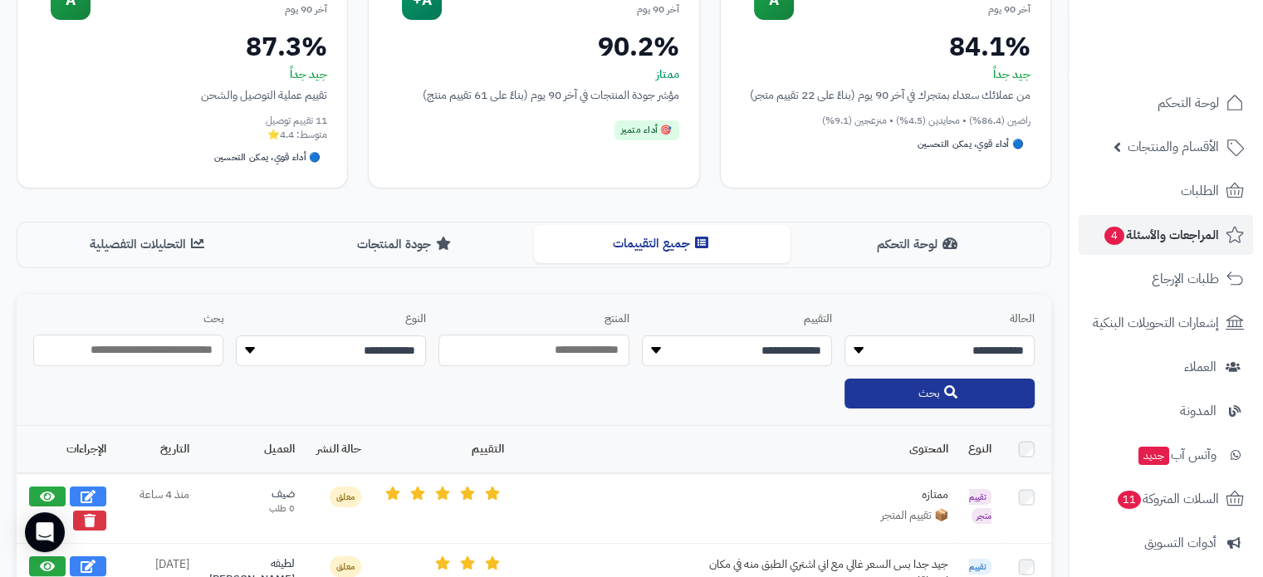
scroll to position [332, 0]
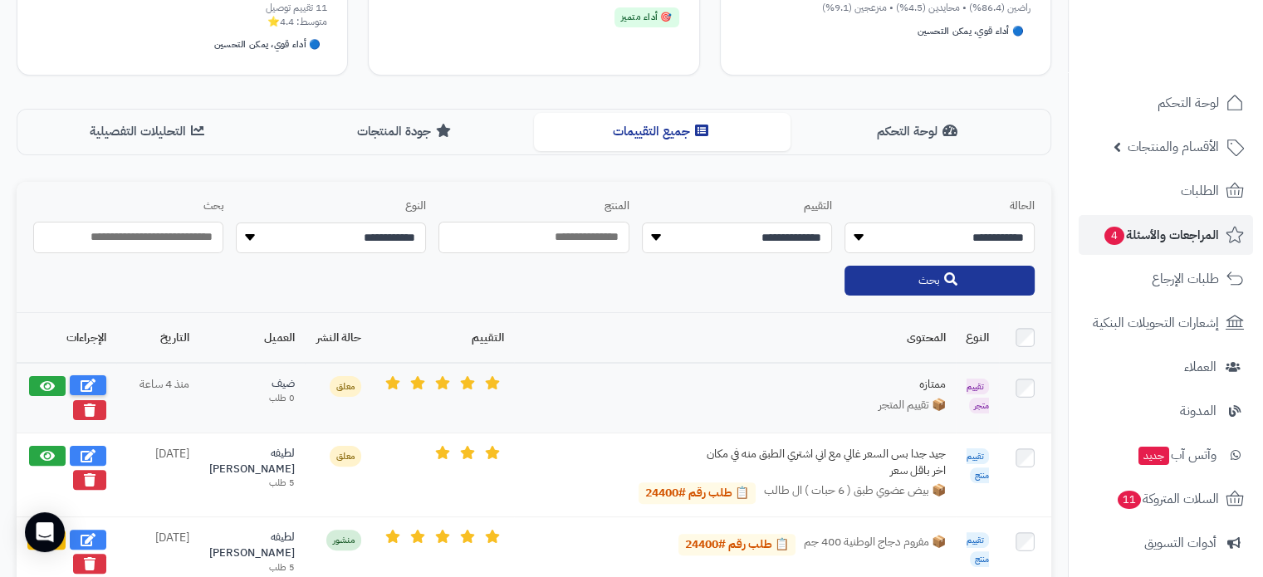
click at [87, 381] on icon at bounding box center [88, 385] width 15 height 13
select select "*"
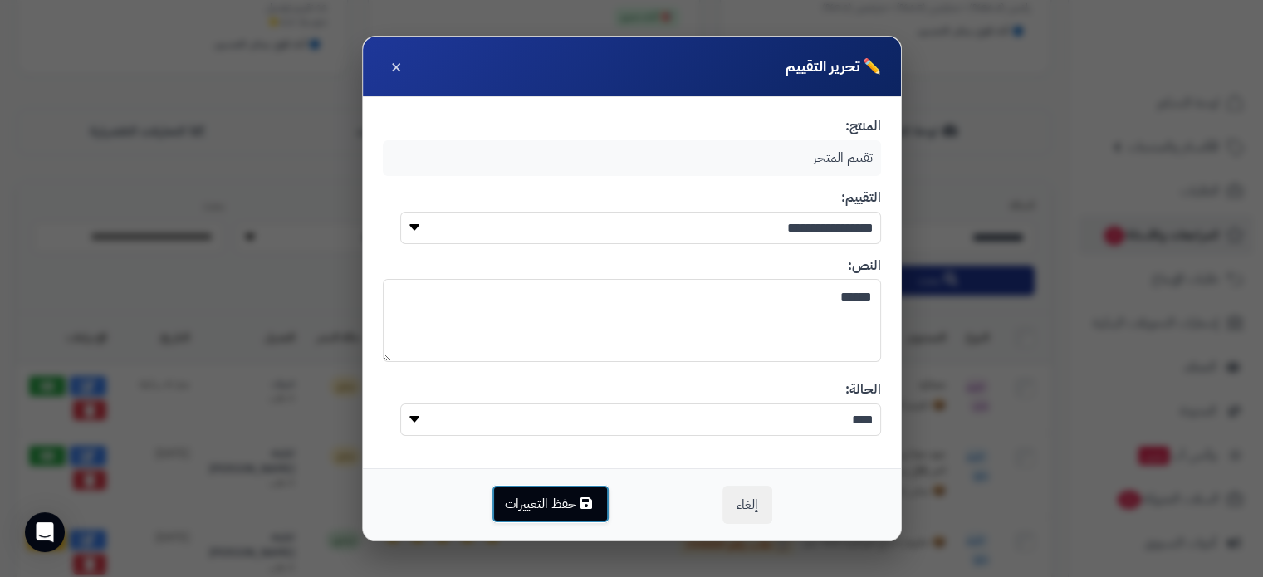
click at [548, 508] on button "حفظ التغييرات" at bounding box center [551, 504] width 118 height 38
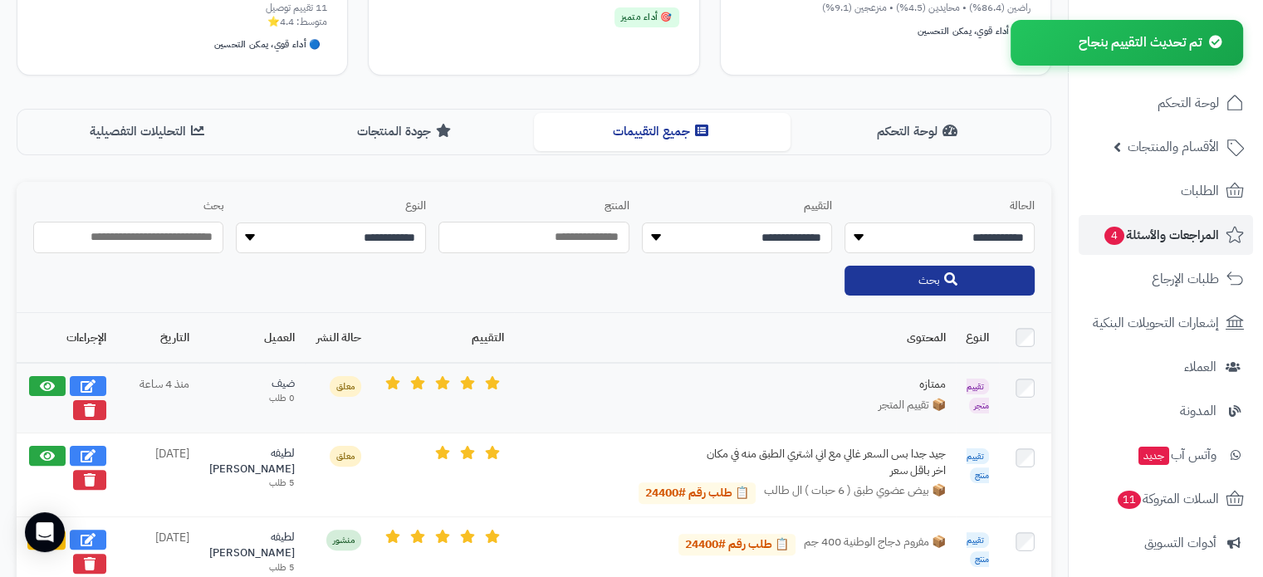
click at [339, 376] on span "معلق" at bounding box center [346, 386] width 32 height 21
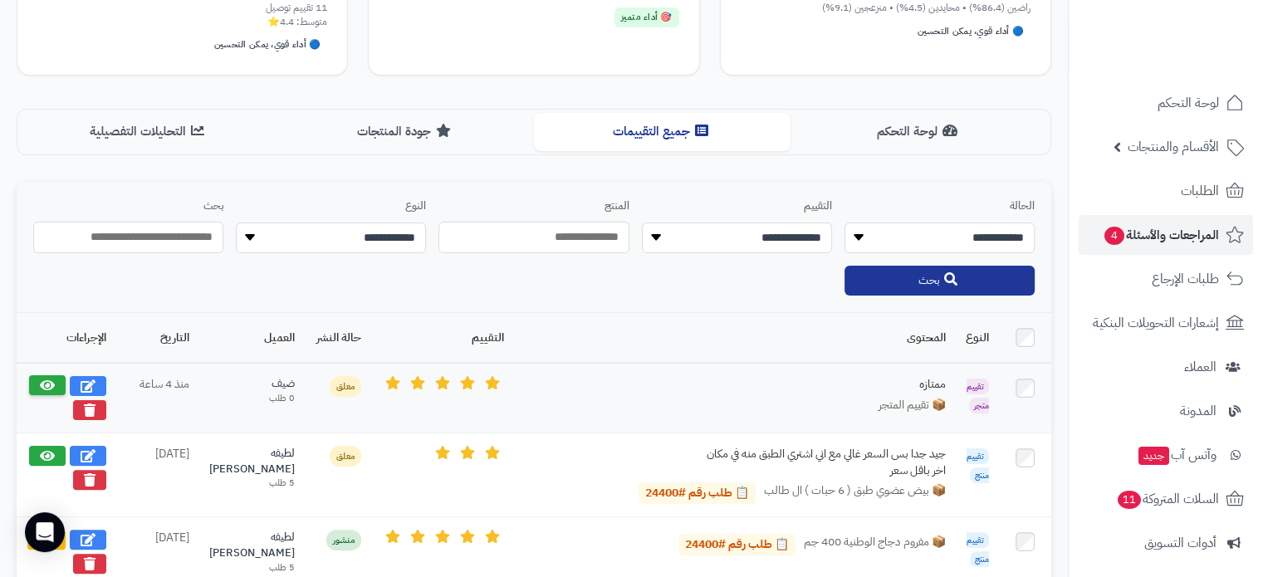
click at [42, 379] on icon at bounding box center [47, 385] width 15 height 13
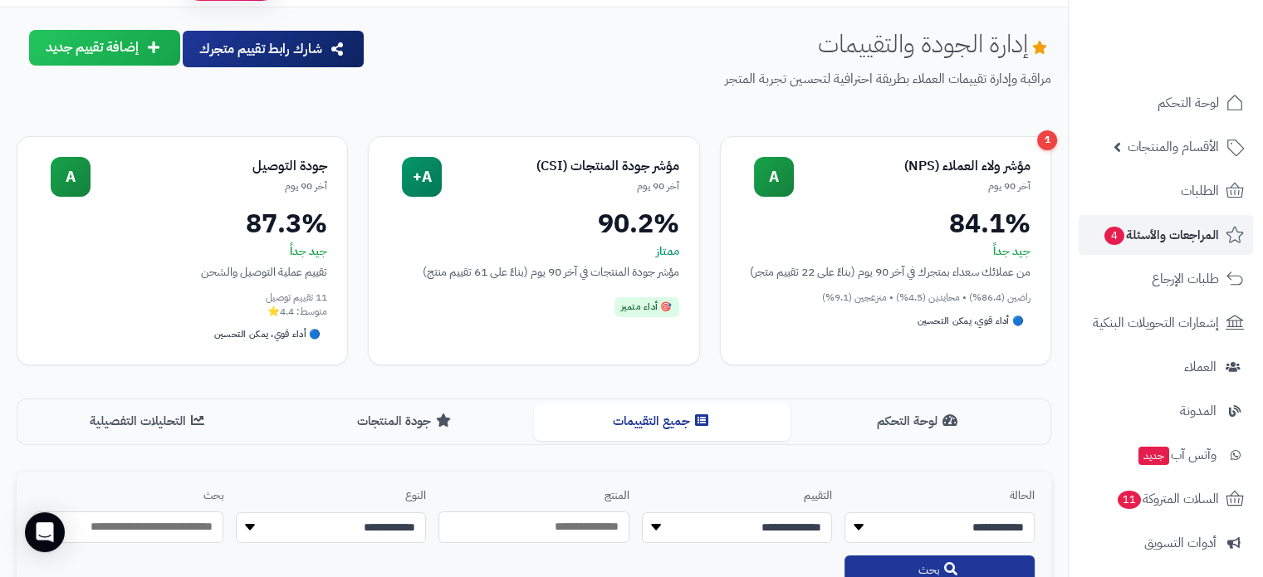
scroll to position [0, 0]
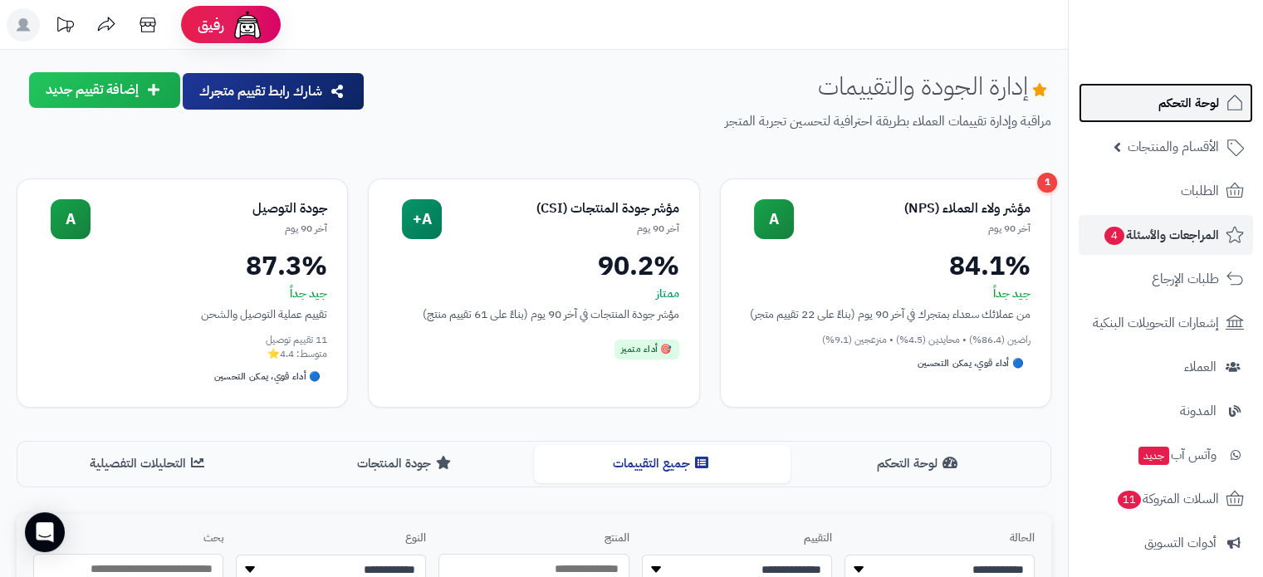
click at [1172, 105] on span "لوحة التحكم" at bounding box center [1188, 102] width 61 height 23
